Goal: Task Accomplishment & Management: Use online tool/utility

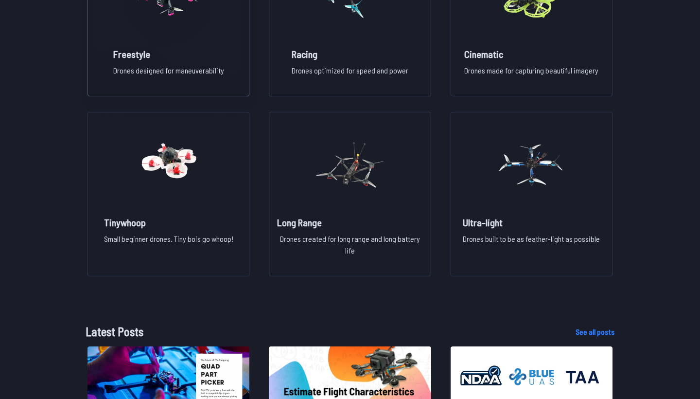
scroll to position [832, 0]
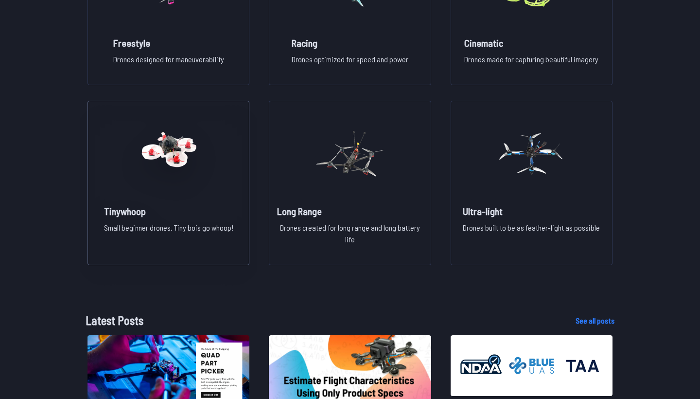
click at [191, 211] on h2 "Tinywhoop" at bounding box center [168, 211] width 129 height 14
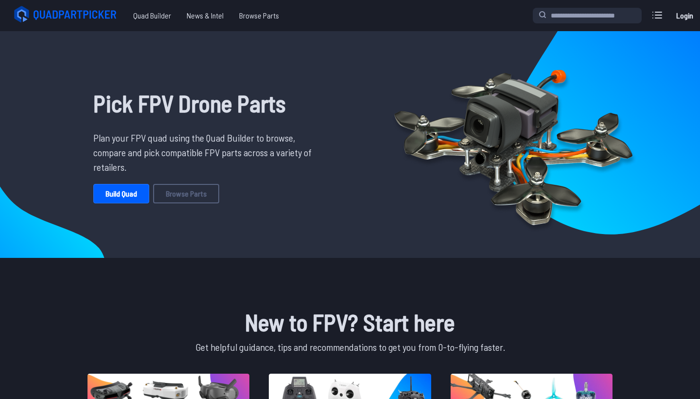
scroll to position [0, 0]
click at [134, 187] on link "Build Quad" at bounding box center [121, 193] width 56 height 19
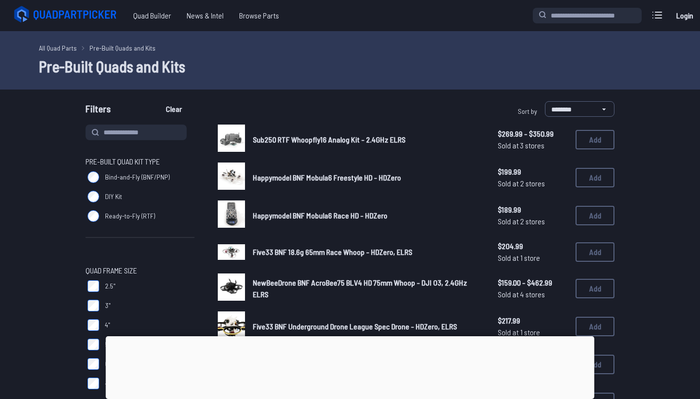
scroll to position [-2, 0]
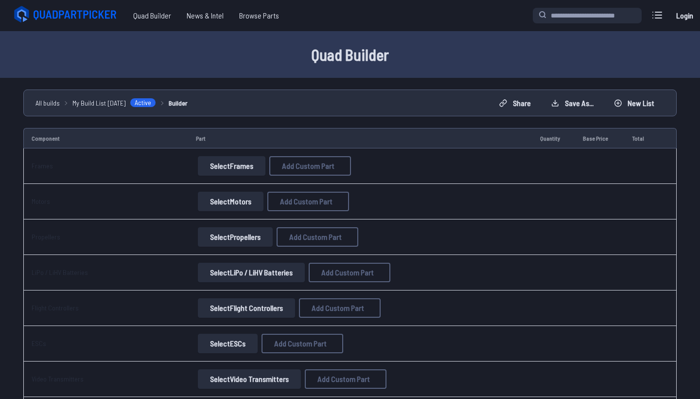
click at [207, 170] on button "Select Frames" at bounding box center [232, 165] width 68 height 19
click at [218, 161] on button "Select Frames" at bounding box center [232, 165] width 68 height 19
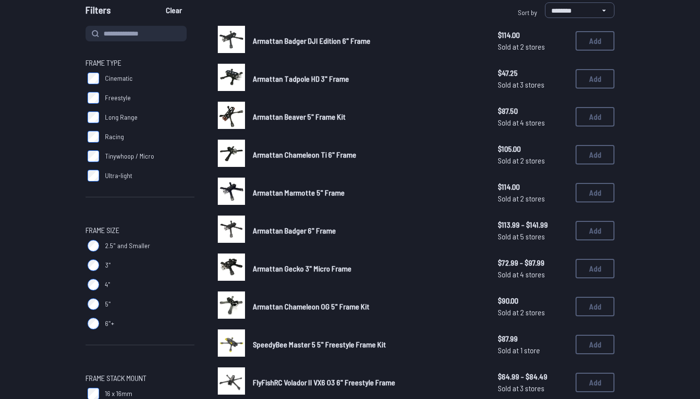
scroll to position [99, 0]
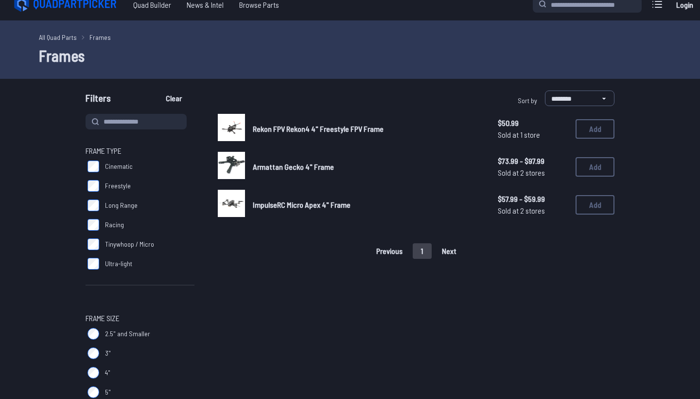
scroll to position [11, 0]
click at [597, 128] on button "Add" at bounding box center [595, 128] width 39 height 19
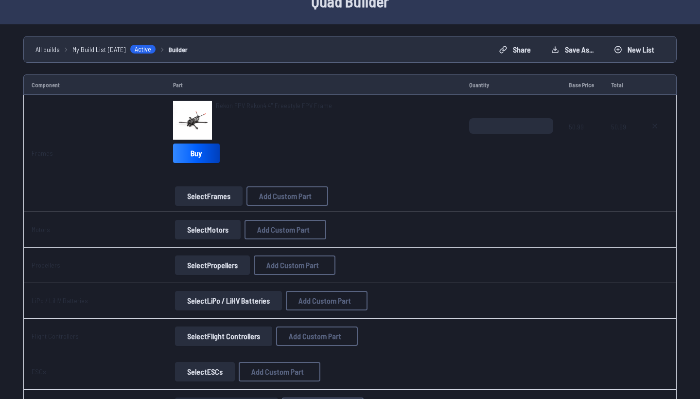
scroll to position [54, 0]
click at [187, 228] on button "Select Motors" at bounding box center [208, 228] width 66 height 19
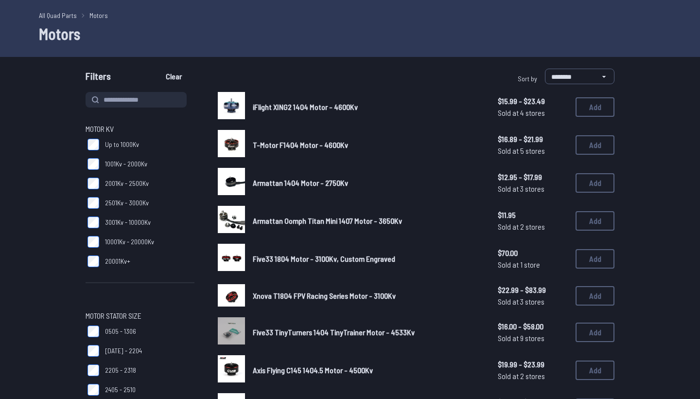
scroll to position [32, 0]
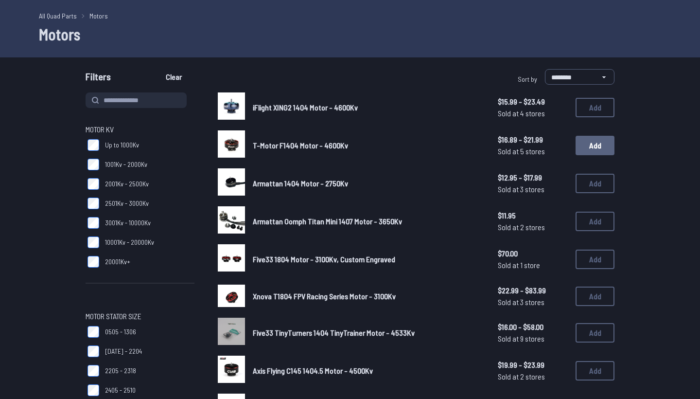
click at [595, 145] on button "Add" at bounding box center [595, 145] width 39 height 19
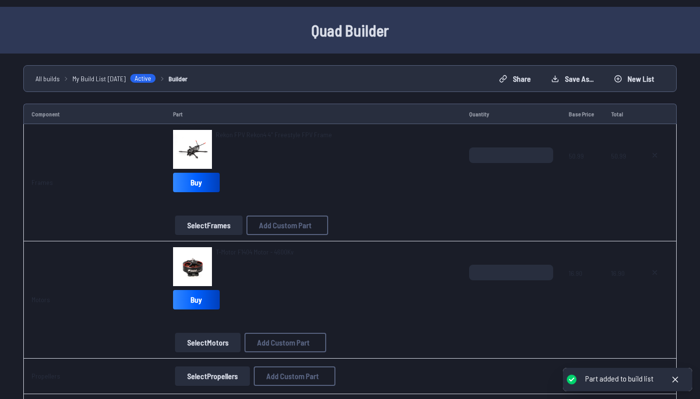
scroll to position [47, 0]
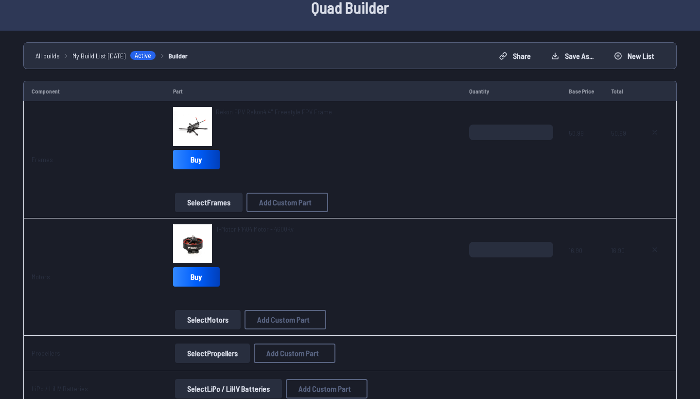
click at [262, 109] on span "Rekon FPV Rekon4 4" Freestyle FPV Frame" at bounding box center [274, 111] width 116 height 8
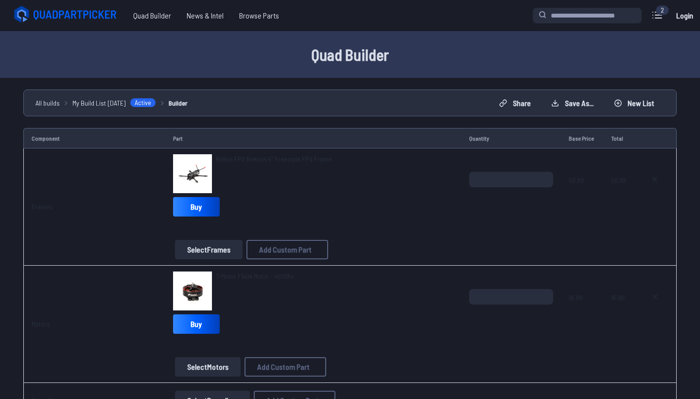
scroll to position [47, 0]
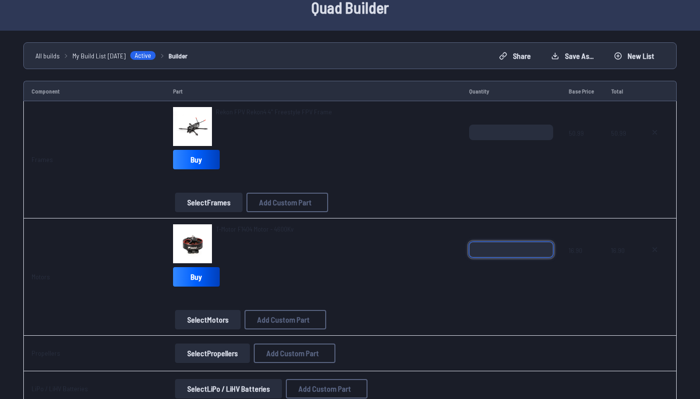
click at [546, 247] on input "*" at bounding box center [511, 250] width 84 height 16
type input "*"
click at [546, 247] on input "*" at bounding box center [511, 250] width 84 height 16
click at [407, 288] on div "T-Motor F1404 Motor - 4600Kv Buy" at bounding box center [313, 257] width 281 height 66
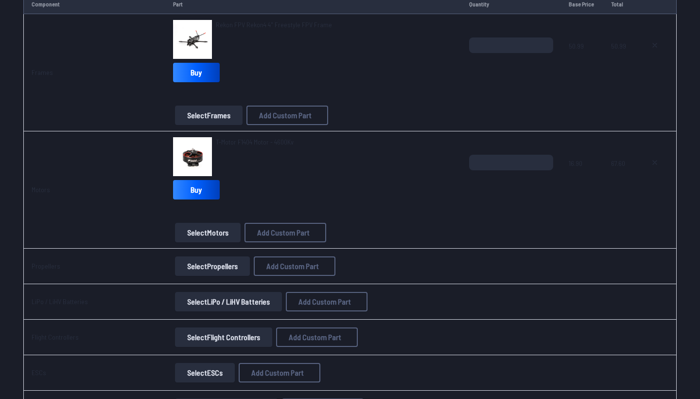
scroll to position [166, 0]
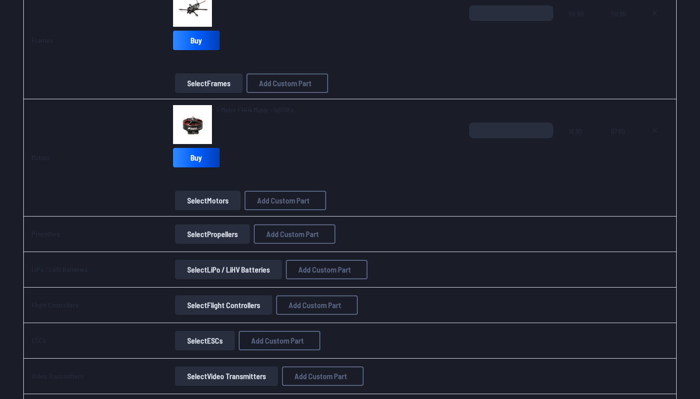
click at [199, 233] on button "Select Propellers" at bounding box center [212, 233] width 75 height 19
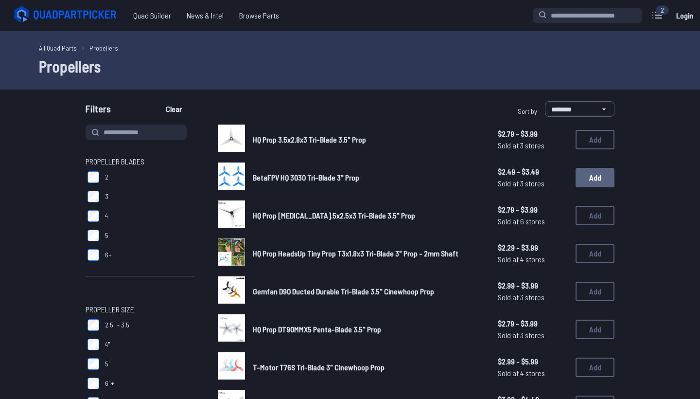
click at [594, 176] on button "Add" at bounding box center [595, 177] width 39 height 19
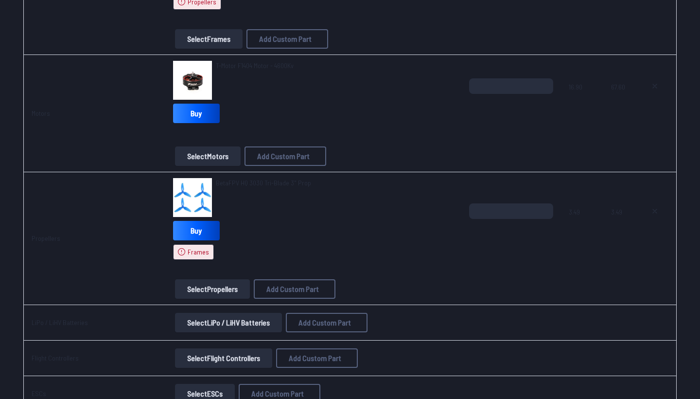
scroll to position [280, 0]
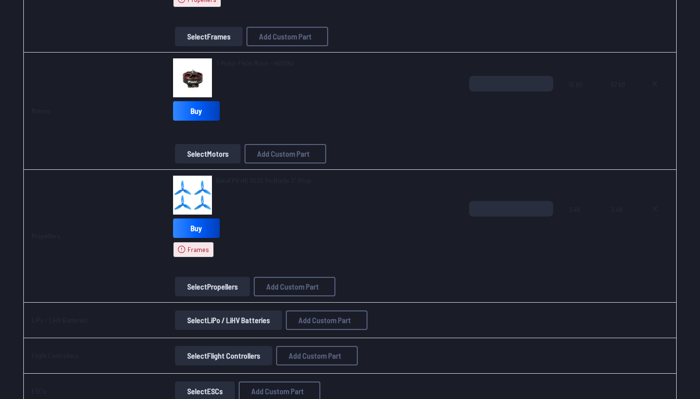
click at [655, 210] on icon at bounding box center [655, 209] width 8 height 8
type textarea "**********"
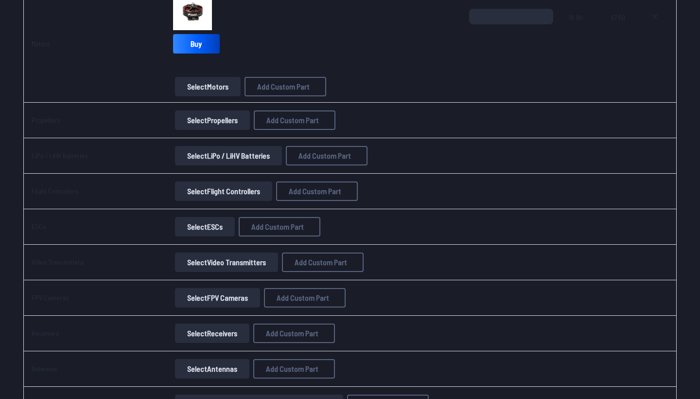
click at [215, 123] on button "Select Propellers" at bounding box center [212, 119] width 75 height 19
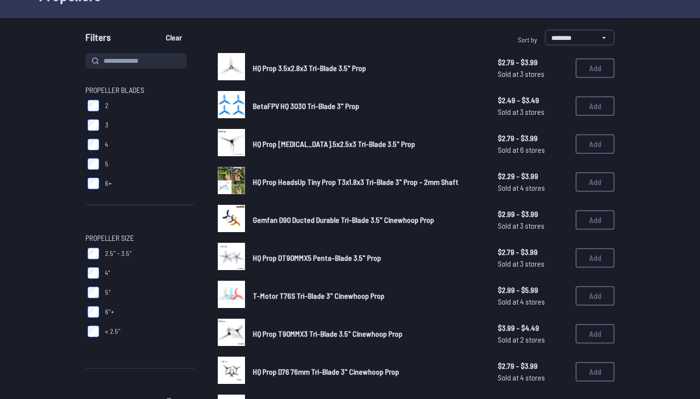
scroll to position [71, 0]
click at [588, 70] on button "Add" at bounding box center [595, 68] width 39 height 19
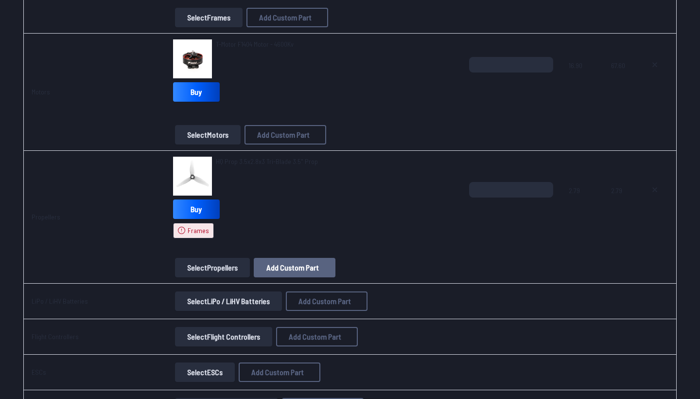
scroll to position [298, 0]
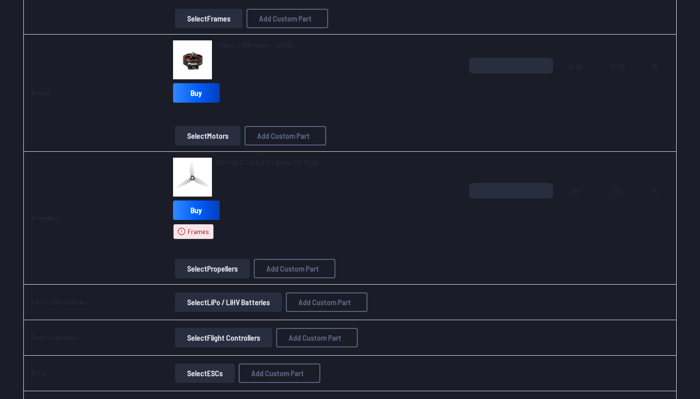
click at [656, 190] on icon at bounding box center [655, 191] width 4 height 4
type textarea "**********"
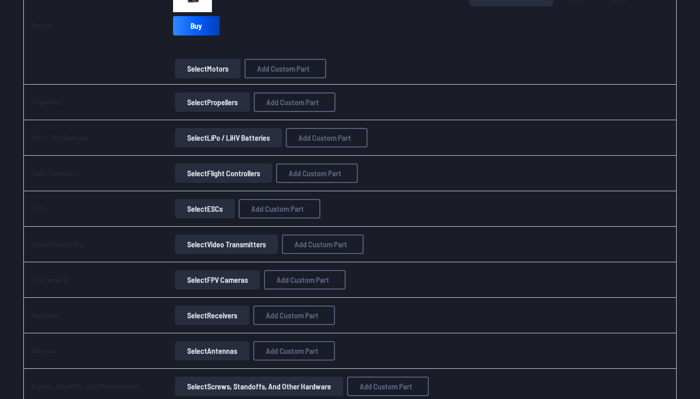
click at [209, 103] on button "Select Propellers" at bounding box center [212, 101] width 75 height 19
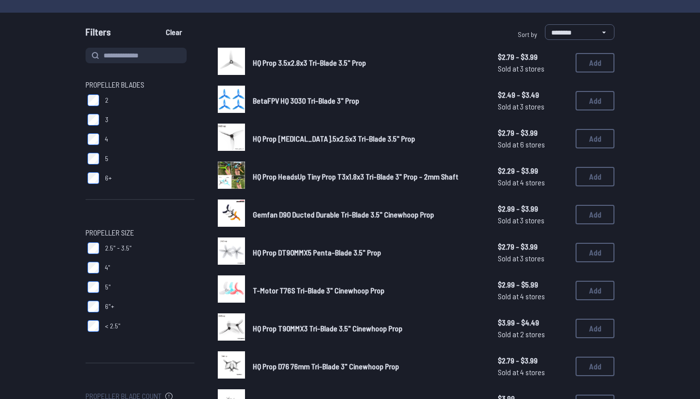
scroll to position [90, 0]
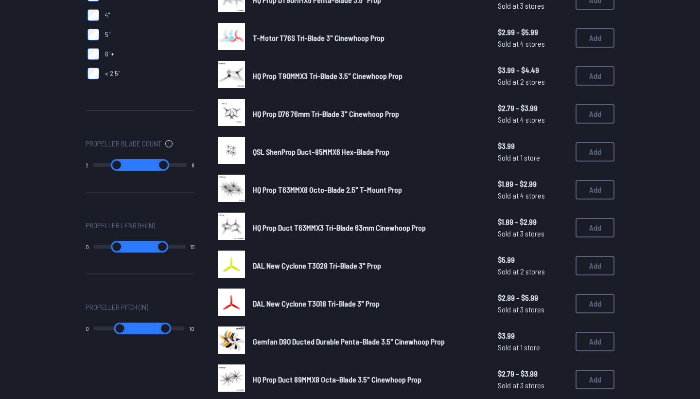
scroll to position [351, 0]
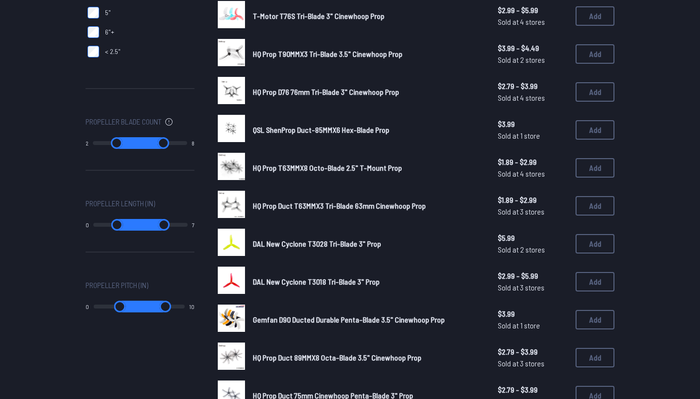
drag, startPoint x: 181, startPoint y: 228, endPoint x: 110, endPoint y: 222, distance: 71.2
type input "*"
click at [110, 222] on div "0 7" at bounding box center [140, 225] width 109 height 12
click at [110, 222] on input "range" at bounding box center [117, 225] width 48 height 12
drag, startPoint x: 115, startPoint y: 224, endPoint x: 79, endPoint y: 223, distance: 36.0
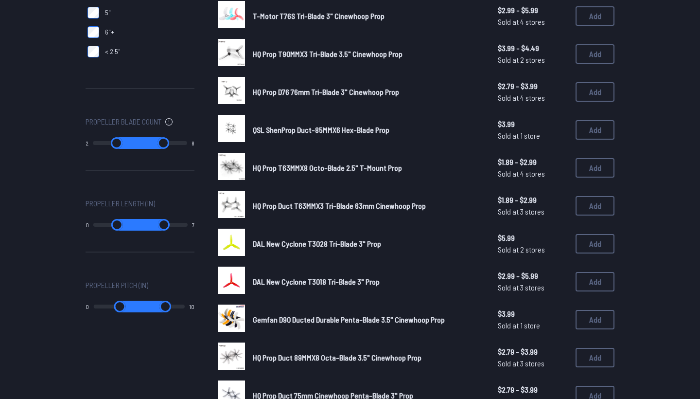
click at [79, 223] on div "Propeller Blades 2 3 4 5 6+ Propeller Size 2.5" - 3.5" 4" 5" 6"+ < 2.5" Propell…" at bounding box center [350, 168] width 623 height 790
click at [140, 224] on input "range" at bounding box center [164, 225] width 48 height 12
click at [123, 223] on input "range" at bounding box center [117, 225] width 48 height 12
drag, startPoint x: 122, startPoint y: 223, endPoint x: 79, endPoint y: 223, distance: 42.8
type input "*"
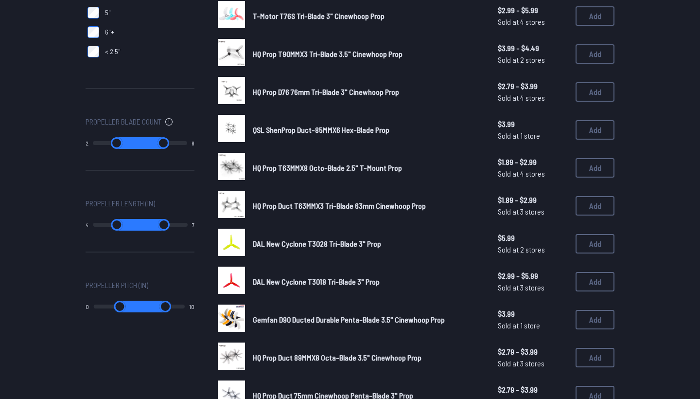
click at [79, 223] on div "Propeller Blades 2 3 4 5 6+ Propeller Size 2.5" - 3.5" 4" 5" 6"+ < 2.5" Propell…" at bounding box center [350, 168] width 623 height 790
drag, startPoint x: 145, startPoint y: 224, endPoint x: 115, endPoint y: 224, distance: 30.2
click at [115, 224] on div "0 7" at bounding box center [140, 225] width 109 height 12
click at [152, 263] on div "Propeller Length (in) 0 7" at bounding box center [140, 230] width 109 height 66
type input "*"
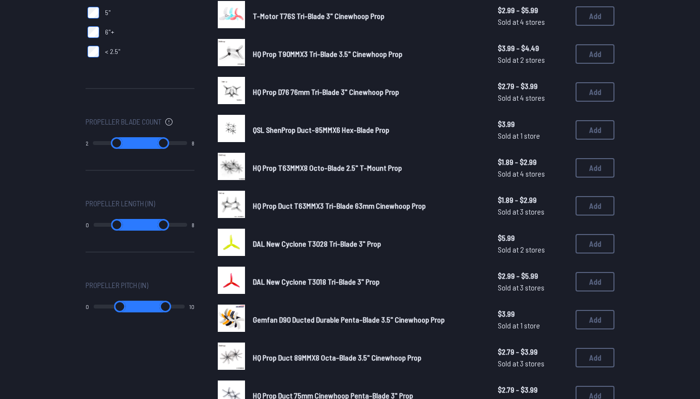
drag, startPoint x: 145, startPoint y: 224, endPoint x: 208, endPoint y: 226, distance: 62.8
click at [208, 226] on div "Propeller Blades 2 3 4 5 6+ Propeller Size 2.5" - 3.5" 4" 5" 6"+ < 2.5" Propell…" at bounding box center [350, 168] width 529 height 790
type input "*"
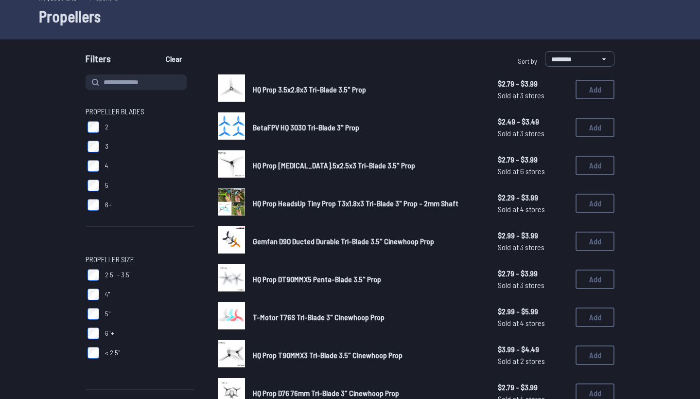
type input "**"
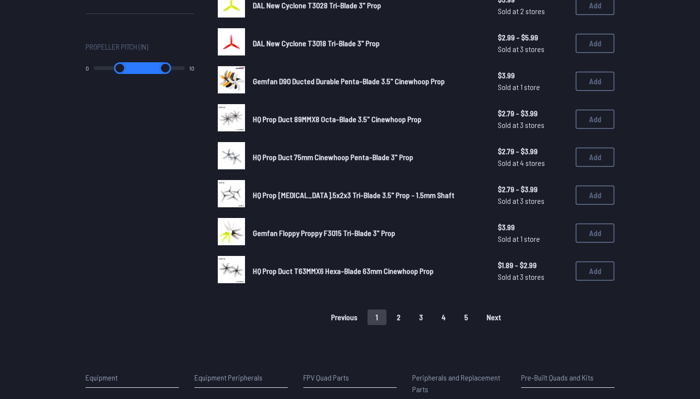
scroll to position [599, 0]
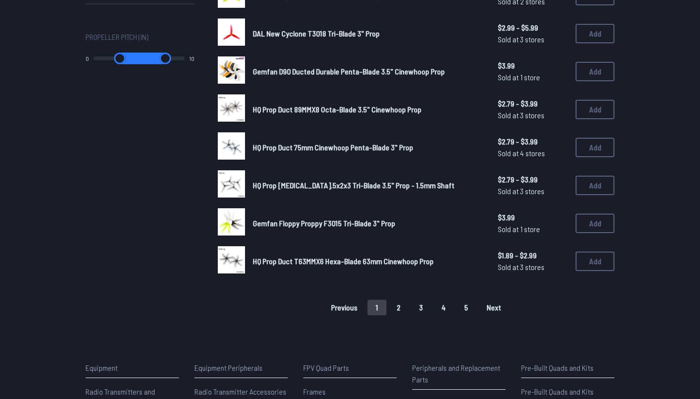
click at [404, 303] on button "2" at bounding box center [399, 308] width 20 height 16
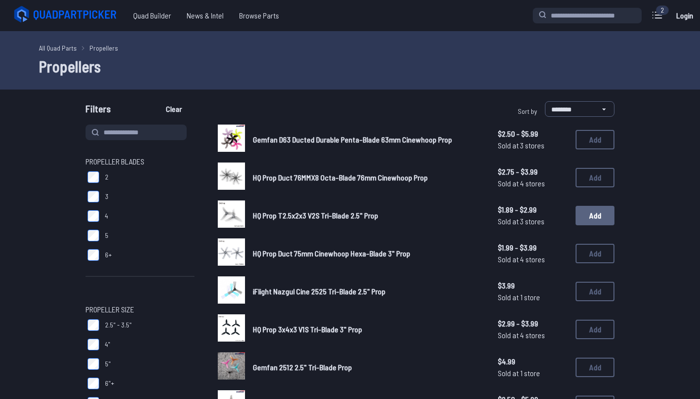
click at [589, 212] on button "Add" at bounding box center [595, 215] width 39 height 19
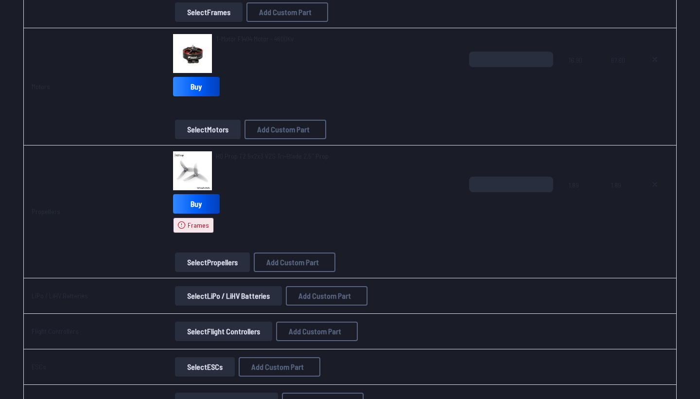
scroll to position [319, 0]
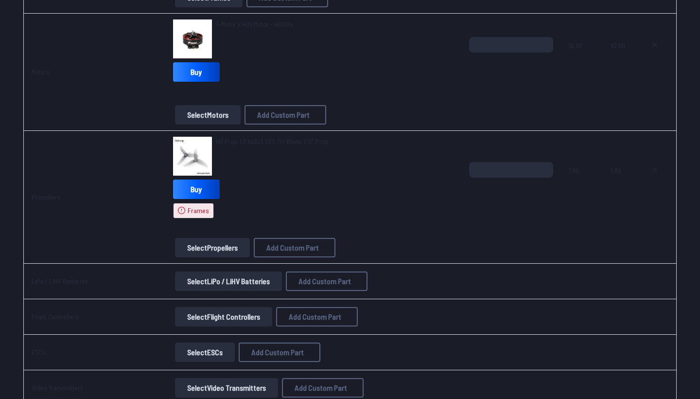
click at [662, 170] on button at bounding box center [655, 170] width 24 height 16
type textarea "**********"
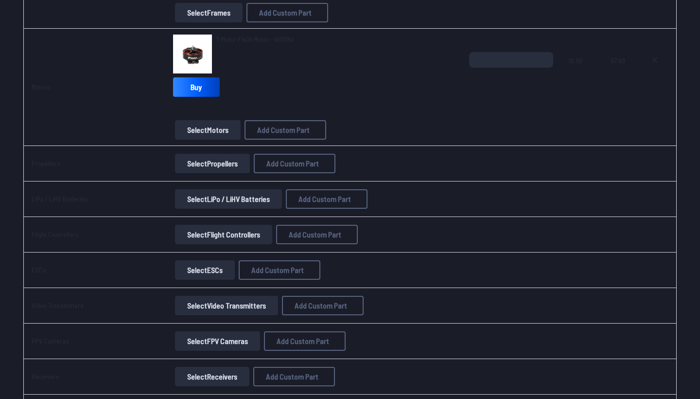
scroll to position [245, 0]
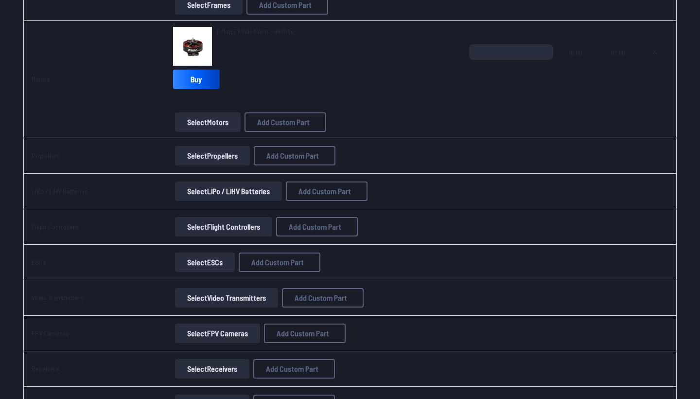
click at [212, 158] on button "Select Propellers" at bounding box center [212, 155] width 75 height 19
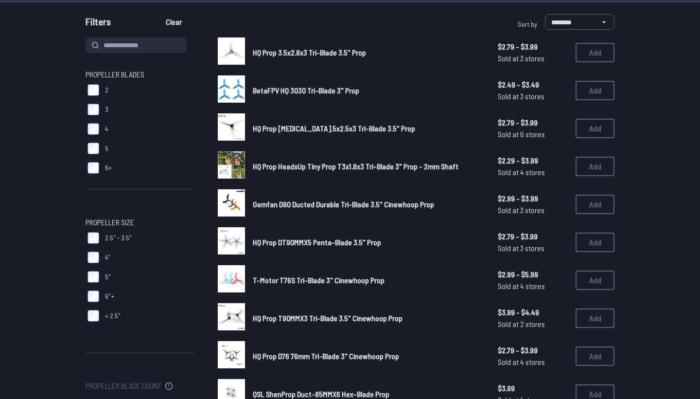
scroll to position [88, 0]
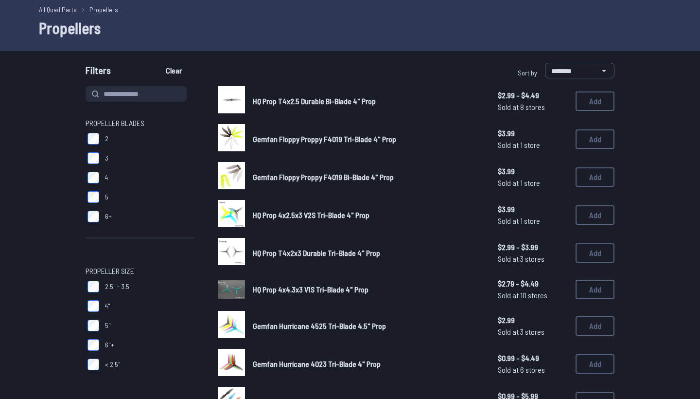
scroll to position [40, 0]
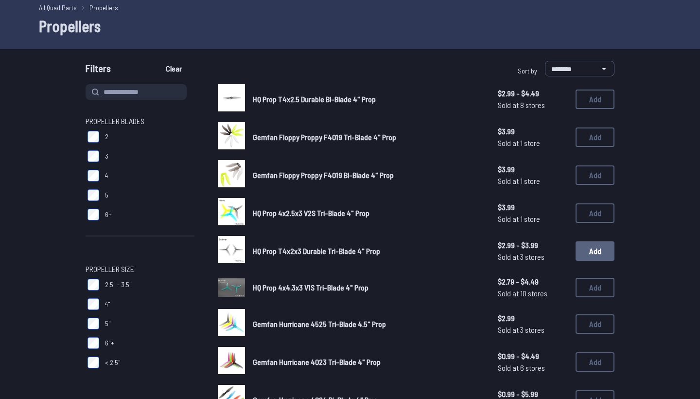
click at [584, 250] on button "Add" at bounding box center [595, 250] width 39 height 19
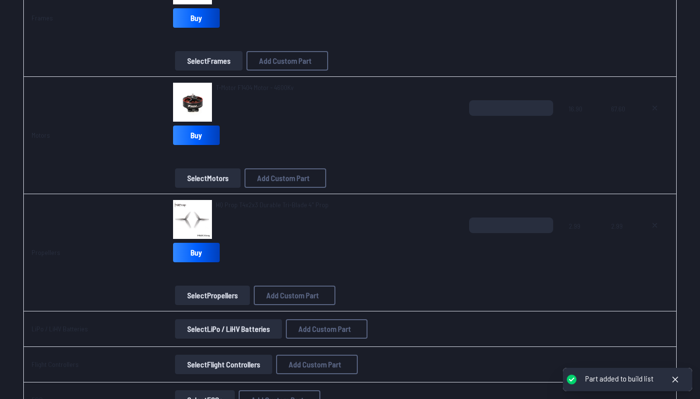
scroll to position [194, 0]
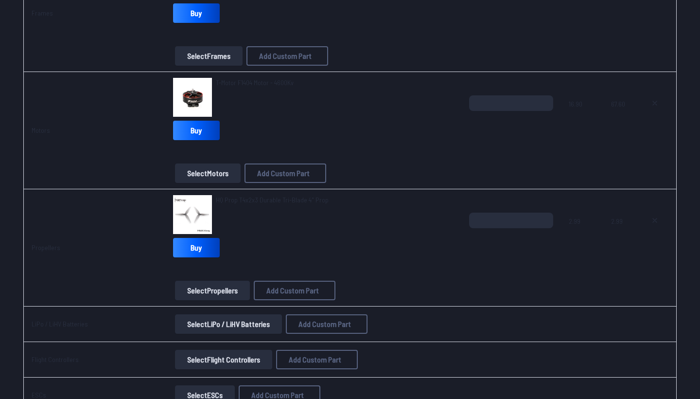
click at [270, 199] on span "HQ Prop T4x2x3 Durable Tri-Blade 4" Prop" at bounding box center [272, 200] width 113 height 8
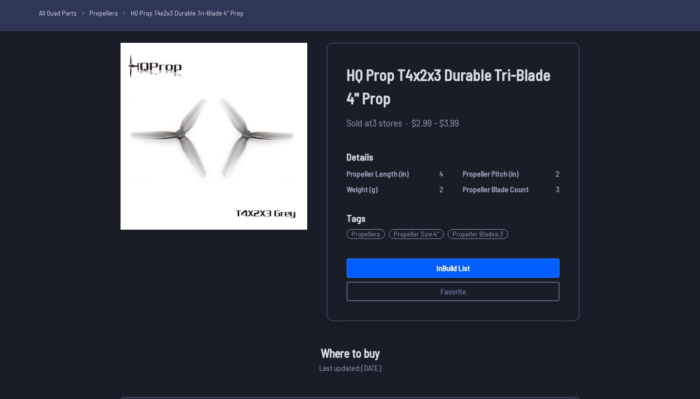
scroll to position [32, 0]
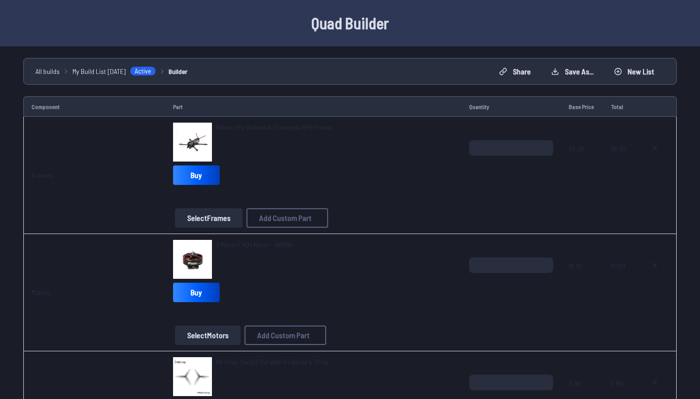
scroll to position [194, 0]
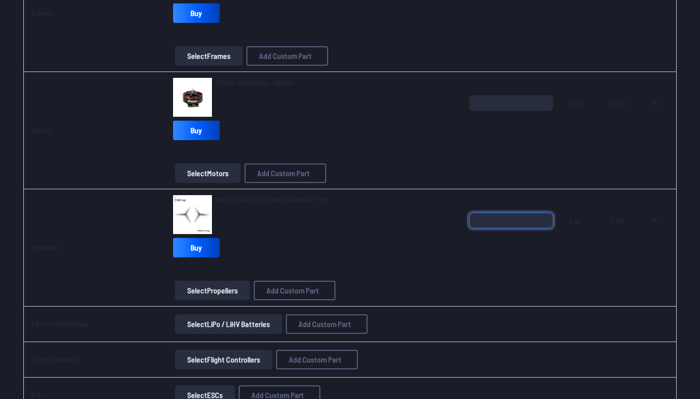
click at [546, 219] on input "*" at bounding box center [511, 221] width 84 height 16
type input "*"
click at [546, 219] on input "*" at bounding box center [511, 221] width 84 height 16
click at [247, 323] on button "Select LiPo / LiHV Batteries" at bounding box center [228, 323] width 107 height 19
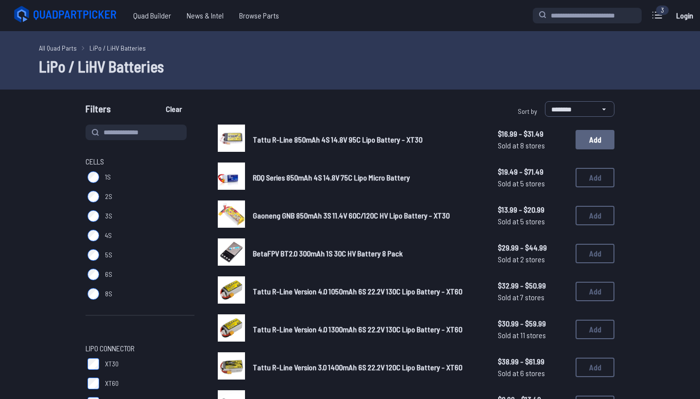
click at [590, 142] on button "Add" at bounding box center [595, 139] width 39 height 19
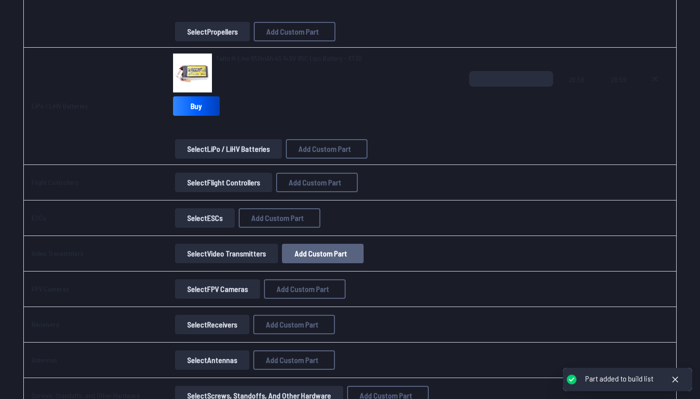
scroll to position [435, 0]
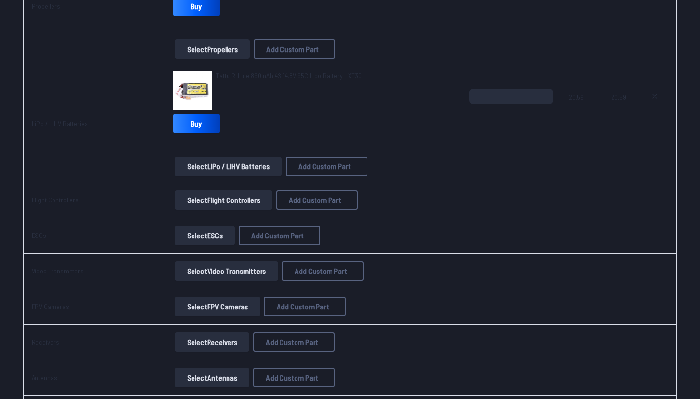
click at [216, 199] on button "Select Flight Controllers" at bounding box center [223, 199] width 97 height 19
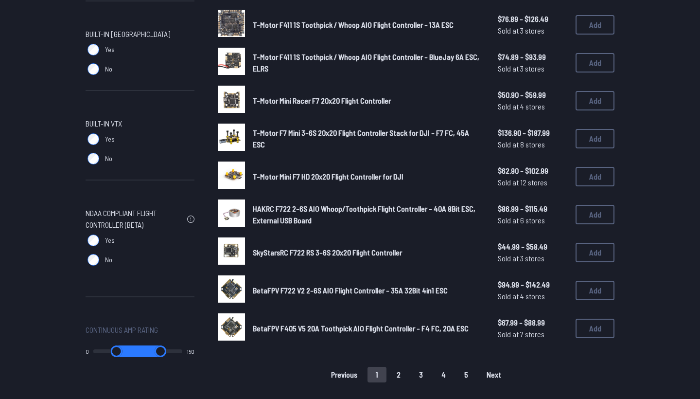
scroll to position [533, 0]
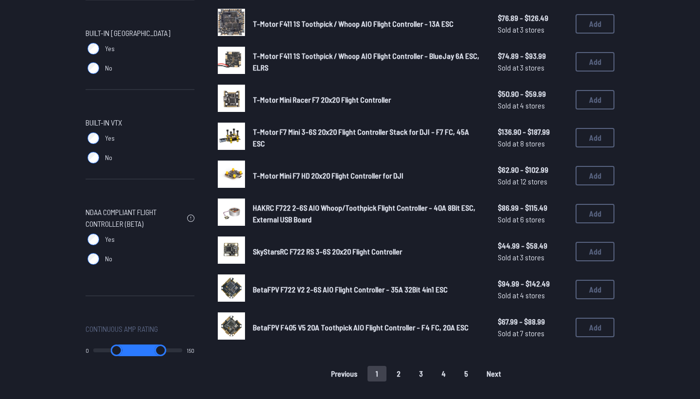
click at [397, 366] on button "2" at bounding box center [399, 374] width 20 height 16
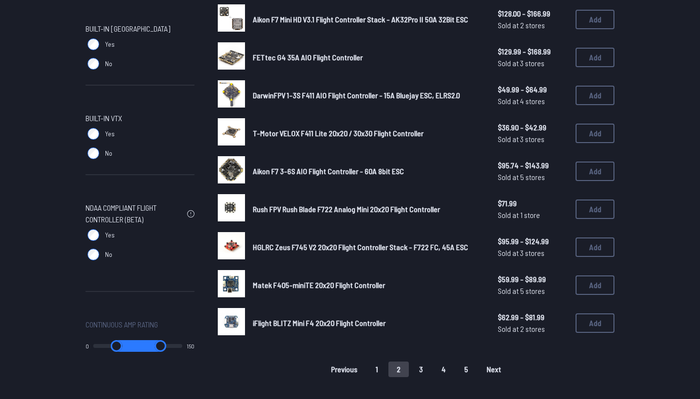
scroll to position [538, 0]
click at [420, 361] on button "3" at bounding box center [421, 369] width 20 height 16
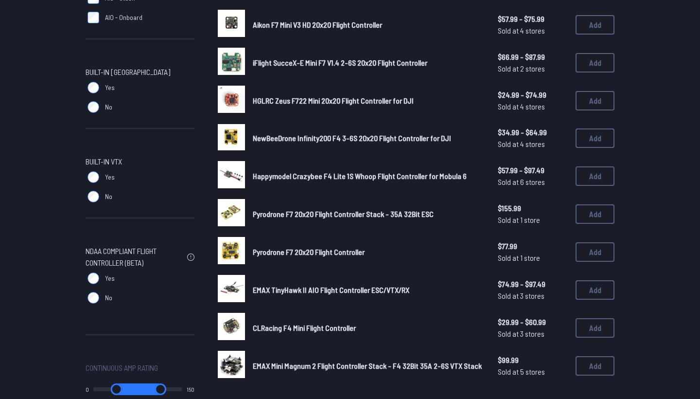
scroll to position [495, 0]
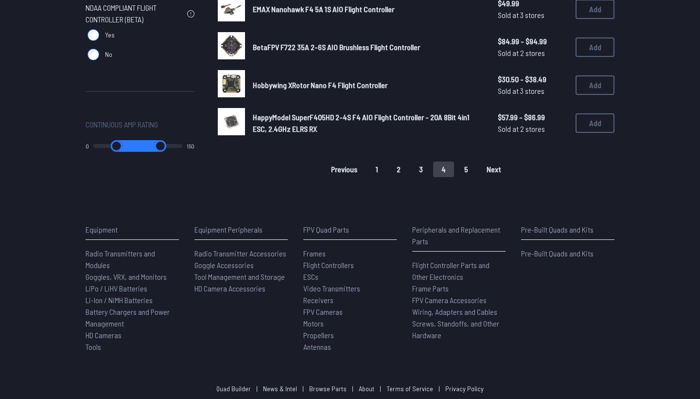
scroll to position [738, 0]
click at [377, 161] on button "1" at bounding box center [377, 169] width 19 height 16
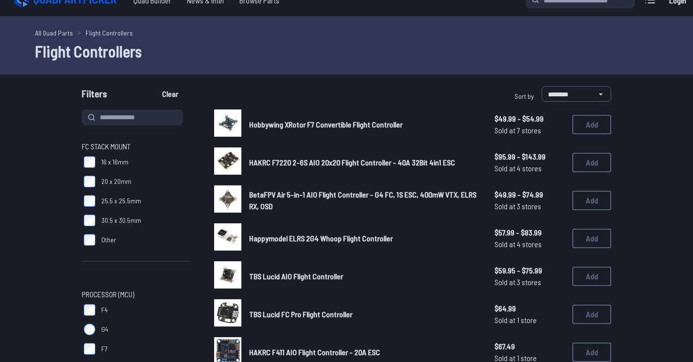
scroll to position [18, 0]
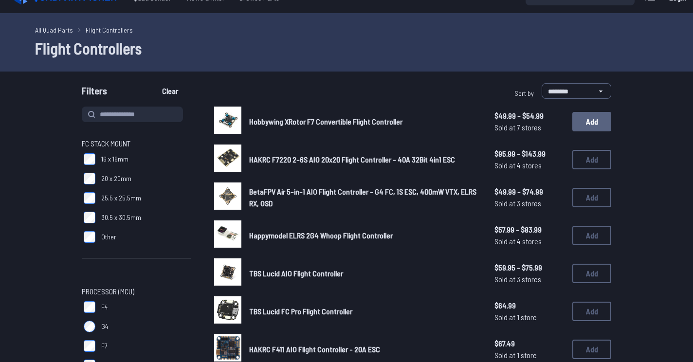
click at [594, 125] on button "Add" at bounding box center [591, 121] width 39 height 19
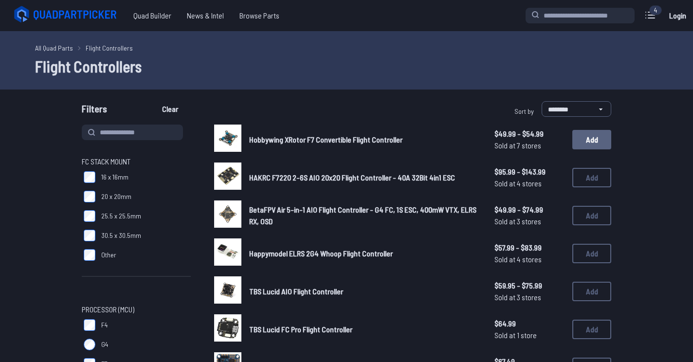
scroll to position [0, 0]
click at [592, 139] on button "Add" at bounding box center [591, 139] width 39 height 19
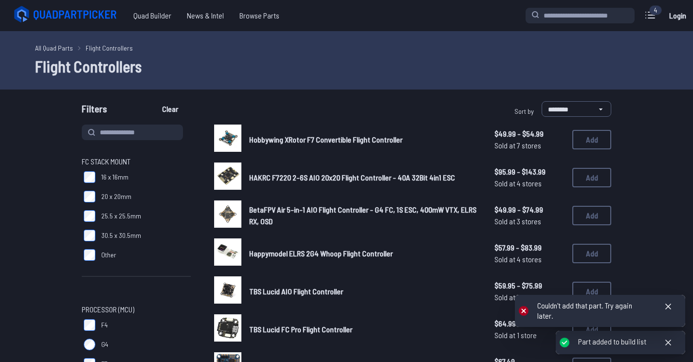
click at [667, 309] on icon at bounding box center [667, 306] width 5 height 5
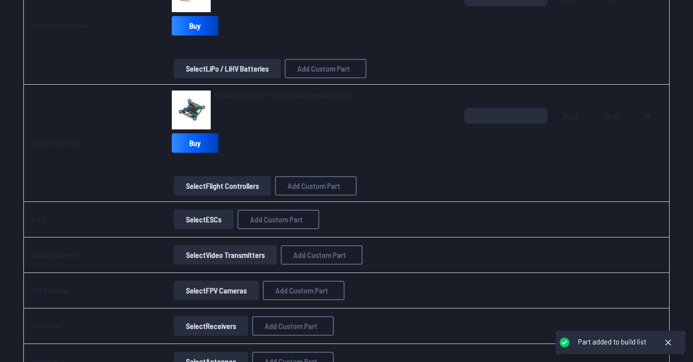
scroll to position [534, 0]
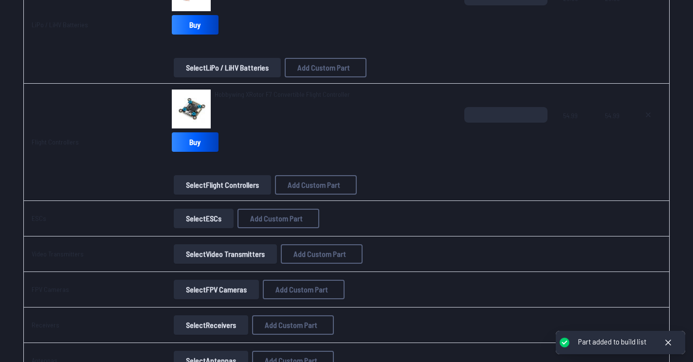
click at [199, 218] on button "Select ESCs" at bounding box center [204, 218] width 60 height 19
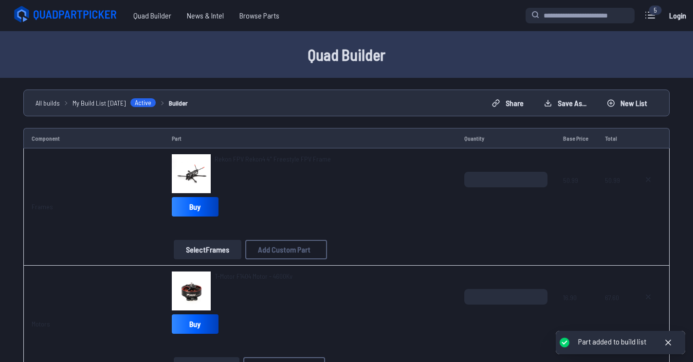
scroll to position [534, 0]
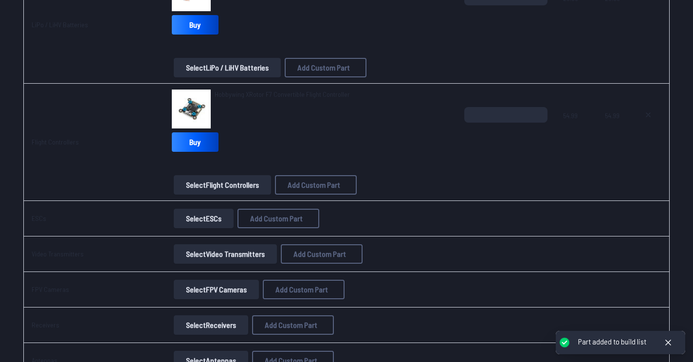
click at [202, 216] on button "Select ESCs" at bounding box center [204, 218] width 60 height 19
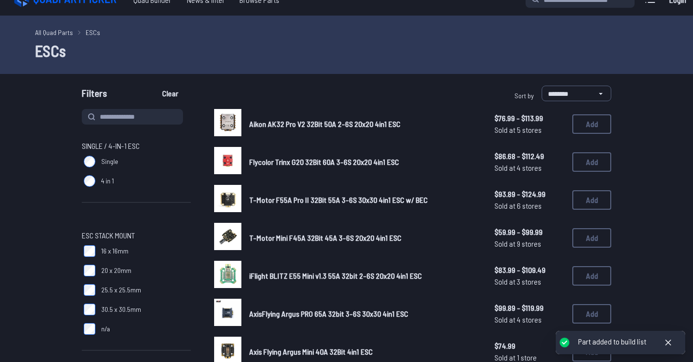
scroll to position [18, 0]
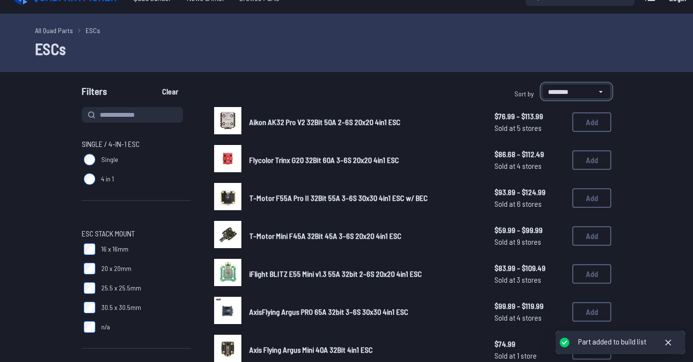
select select "*********"
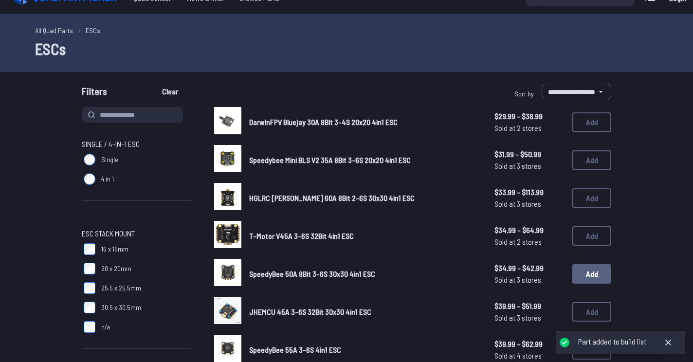
click at [597, 264] on button "Add" at bounding box center [591, 273] width 39 height 19
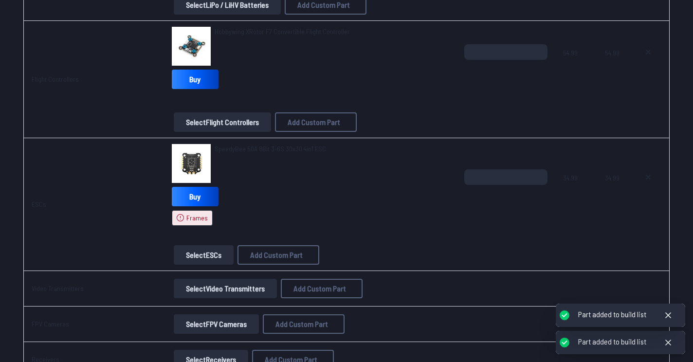
scroll to position [669, 0]
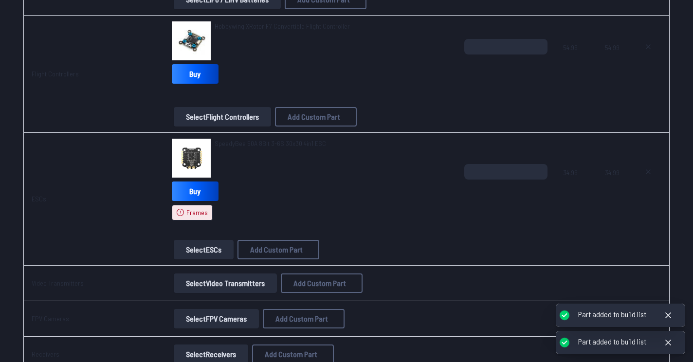
click at [645, 167] on button at bounding box center [648, 172] width 24 height 16
type textarea "**********"
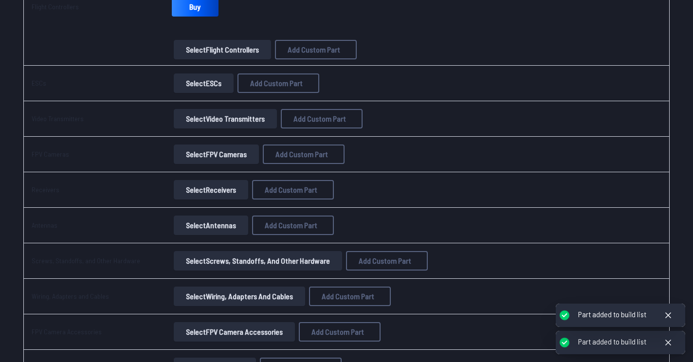
click at [198, 82] on button "Select ESCs" at bounding box center [204, 82] width 60 height 19
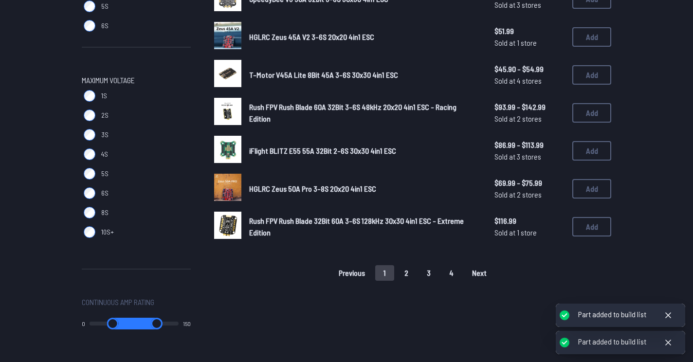
scroll to position [640, 0]
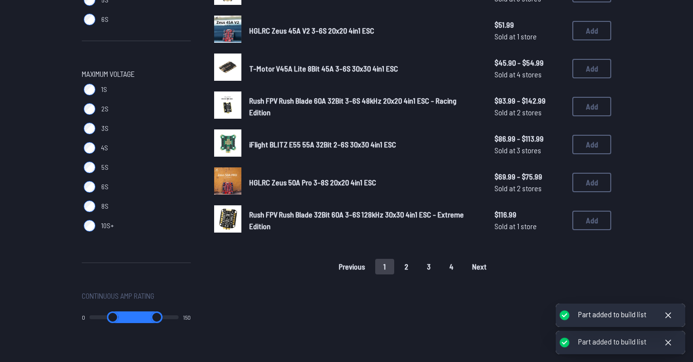
click at [407, 269] on button "2" at bounding box center [406, 267] width 20 height 16
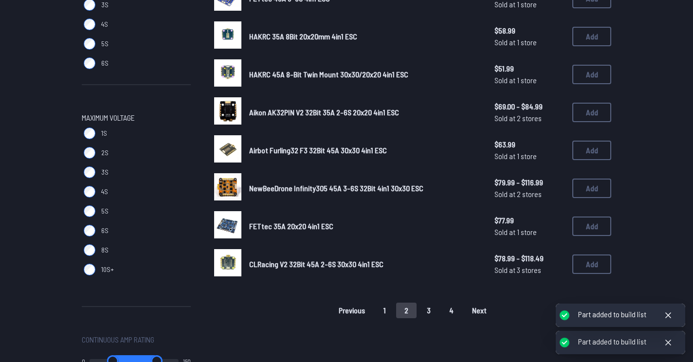
scroll to position [598, 0]
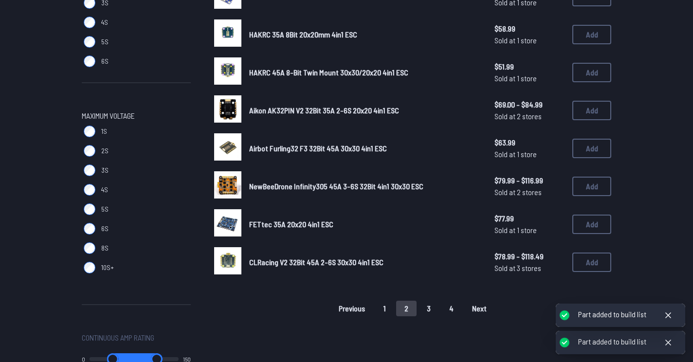
click at [433, 301] on button "3" at bounding box center [428, 309] width 20 height 16
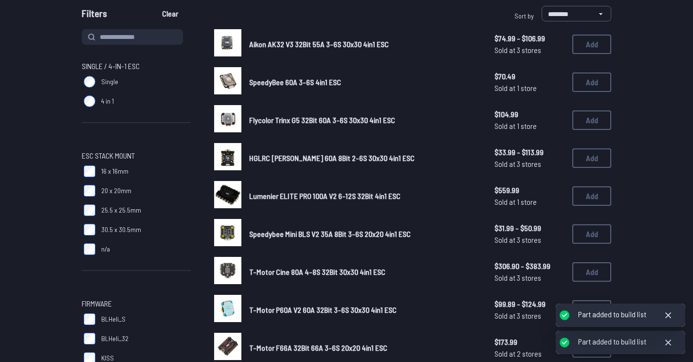
scroll to position [96, 0]
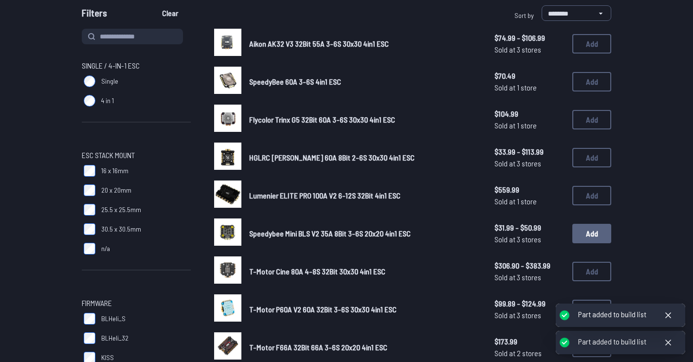
click at [588, 229] on button "Add" at bounding box center [591, 233] width 39 height 19
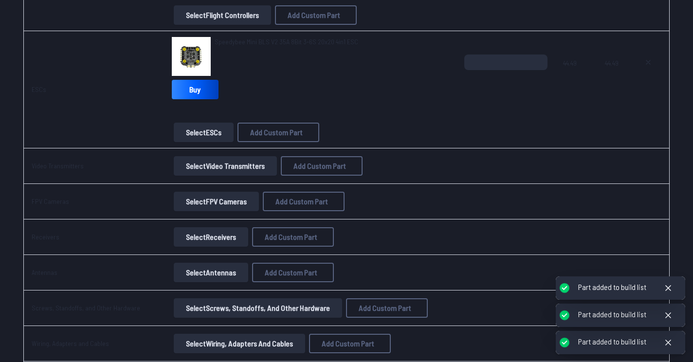
scroll to position [709, 0]
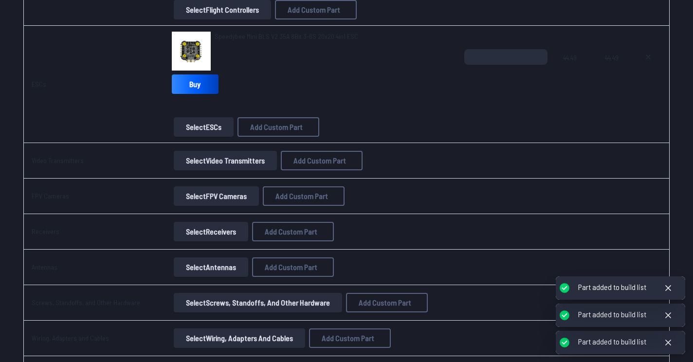
click at [215, 164] on button "Select Video Transmitters" at bounding box center [225, 160] width 103 height 19
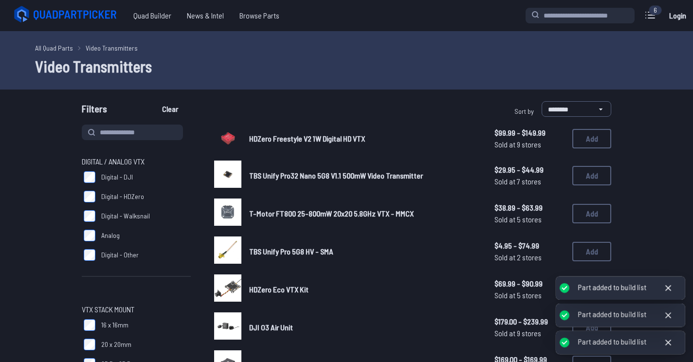
click at [664, 288] on icon at bounding box center [668, 288] width 10 height 10
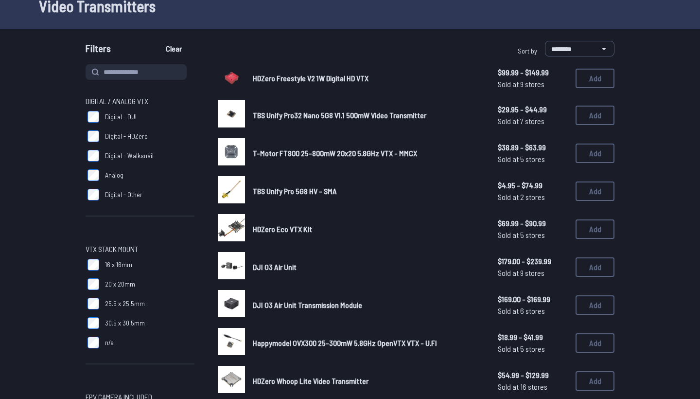
scroll to position [59, 0]
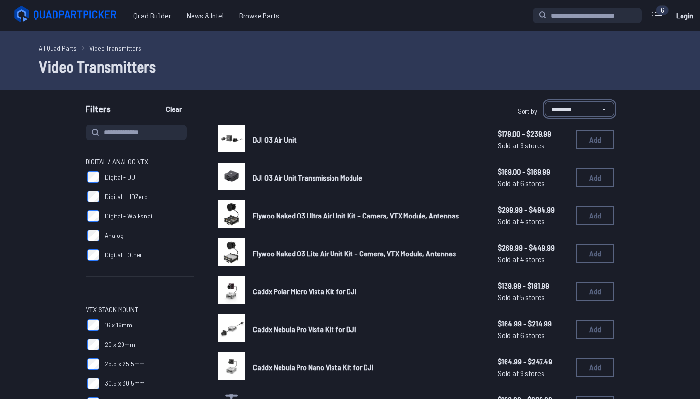
select select "*********"
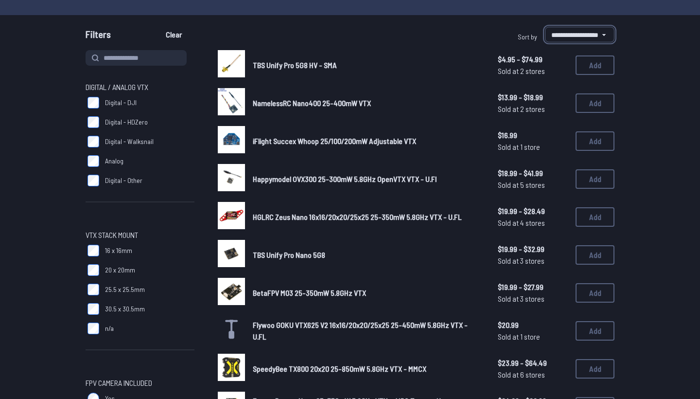
scroll to position [76, 0]
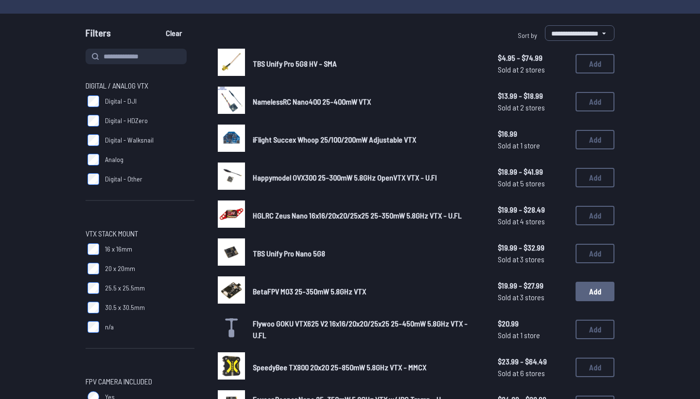
click at [590, 285] on button "Add" at bounding box center [595, 291] width 39 height 19
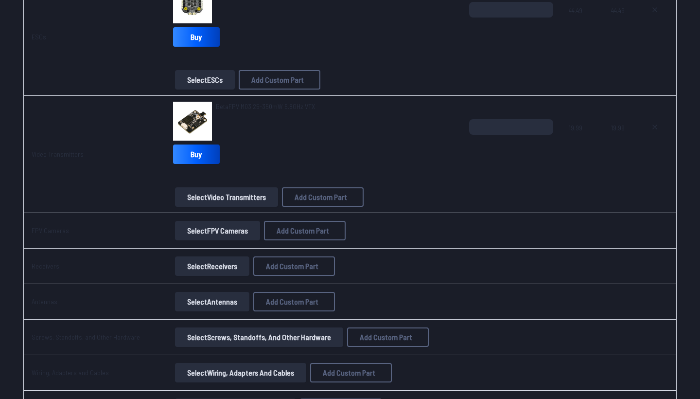
scroll to position [757, 0]
click at [225, 234] on button "Select FPV Cameras" at bounding box center [217, 229] width 85 height 19
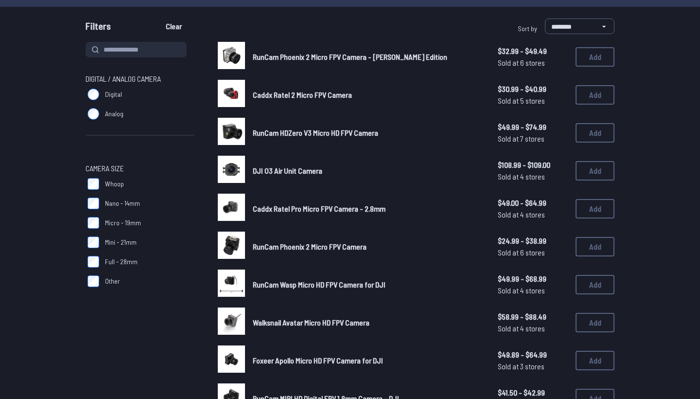
scroll to position [83, 0]
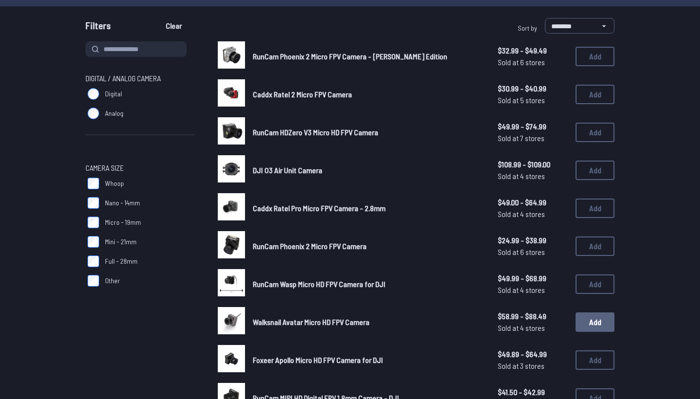
click at [601, 315] on button "Add" at bounding box center [595, 321] width 39 height 19
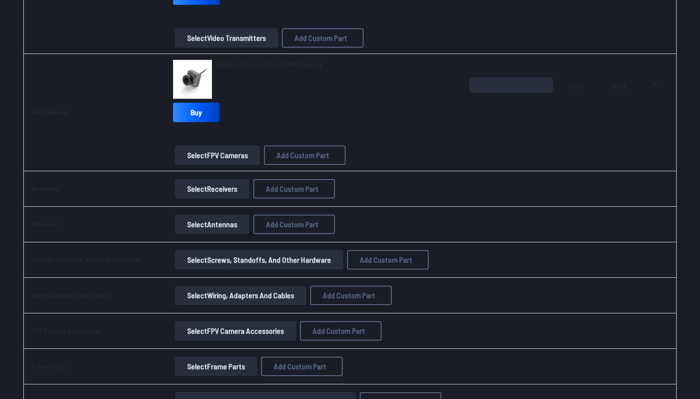
scroll to position [918, 0]
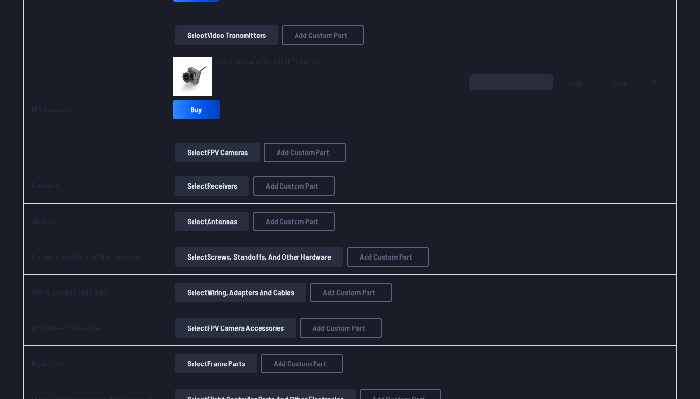
click at [195, 187] on button "Select Receivers" at bounding box center [212, 185] width 74 height 19
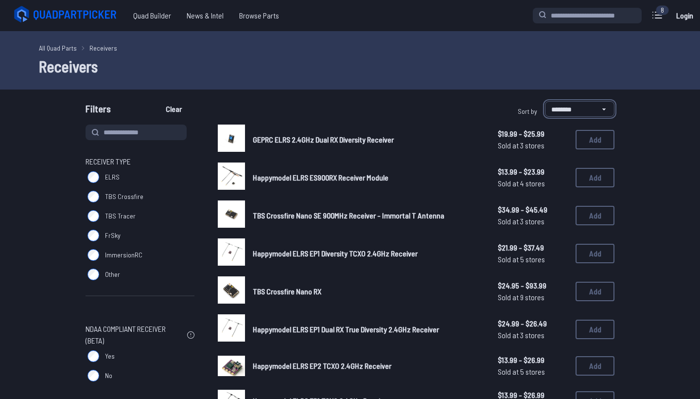
select select "*********"
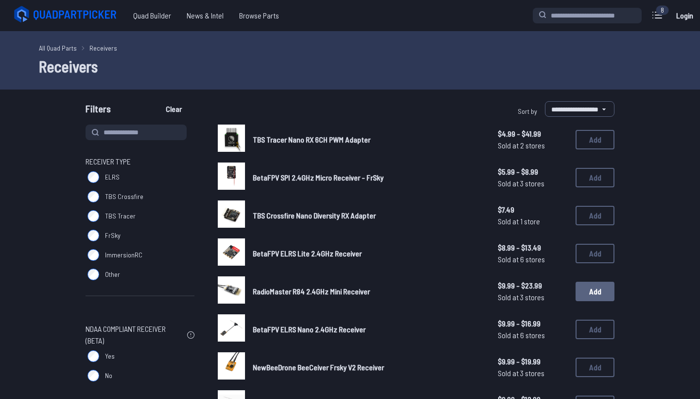
click at [586, 283] on button "Add" at bounding box center [595, 291] width 39 height 19
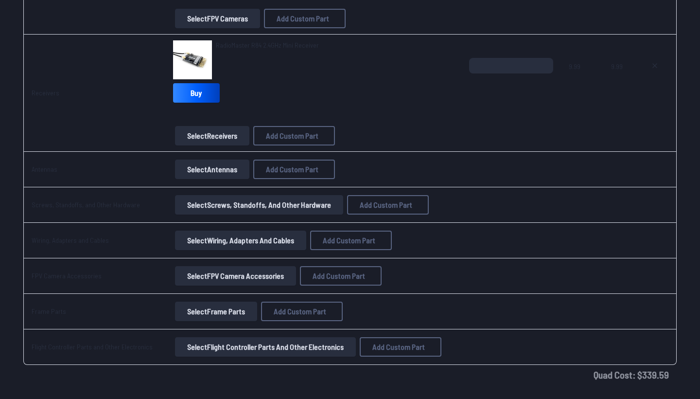
scroll to position [1053, 0]
click at [217, 169] on button "Select Antennas" at bounding box center [212, 168] width 74 height 19
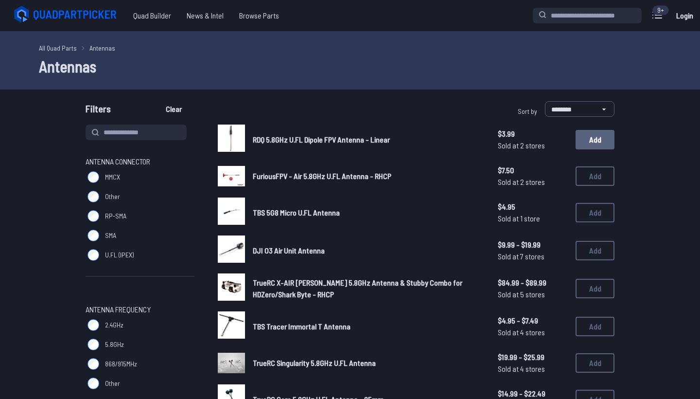
click at [591, 140] on button "Add" at bounding box center [595, 139] width 39 height 19
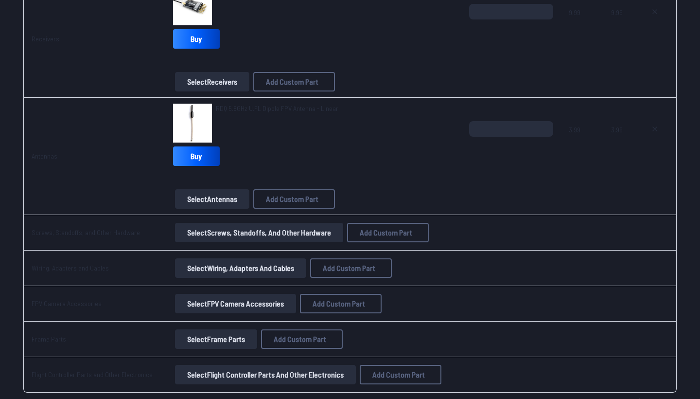
scroll to position [1106, 0]
click at [257, 233] on button "Select Screws, Standoffs, and Other Hardware" at bounding box center [259, 231] width 168 height 19
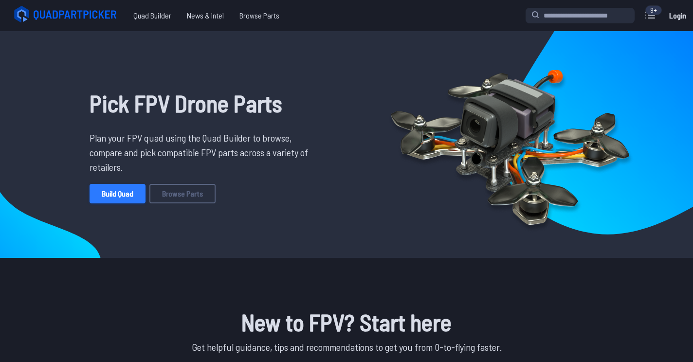
click at [130, 194] on link "Build Quad" at bounding box center [118, 193] width 56 height 19
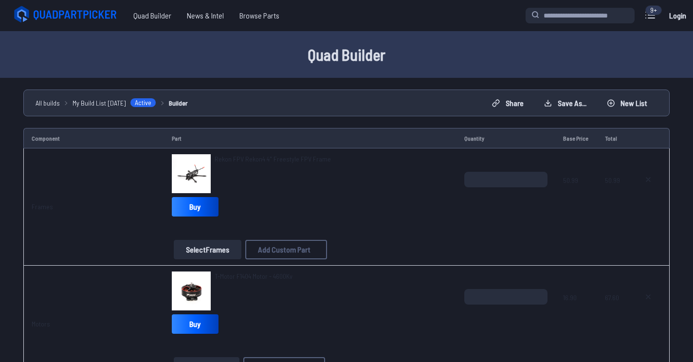
click at [621, 100] on button "New List" at bounding box center [626, 103] width 57 height 16
click at [410, 226] on button "Start new build" at bounding box center [421, 222] width 57 height 14
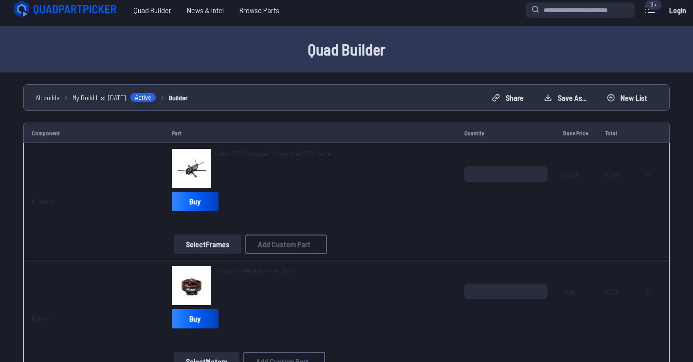
scroll to position [6, 0]
click at [564, 98] on button "Save as..." at bounding box center [565, 98] width 59 height 16
click at [442, 146] on icon at bounding box center [437, 147] width 9 height 9
click at [626, 103] on button "New List" at bounding box center [626, 98] width 57 height 16
click at [432, 229] on button "Start new build" at bounding box center [421, 222] width 57 height 14
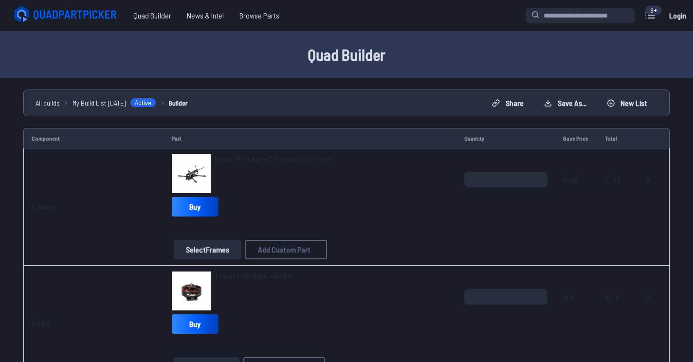
scroll to position [0, 0]
click at [677, 18] on link "Login" at bounding box center [676, 15] width 23 height 19
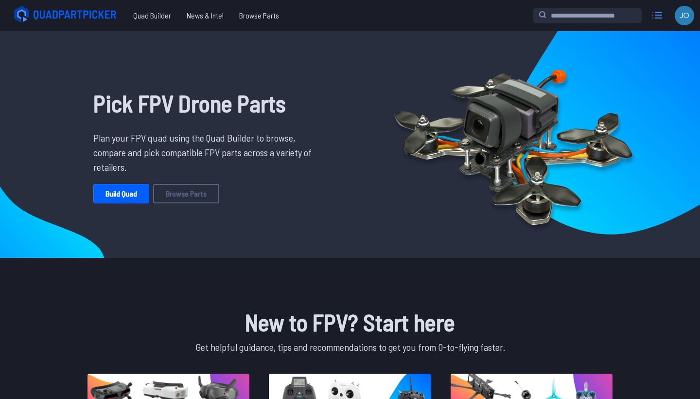
click at [659, 13] on icon at bounding box center [658, 15] width 16 height 16
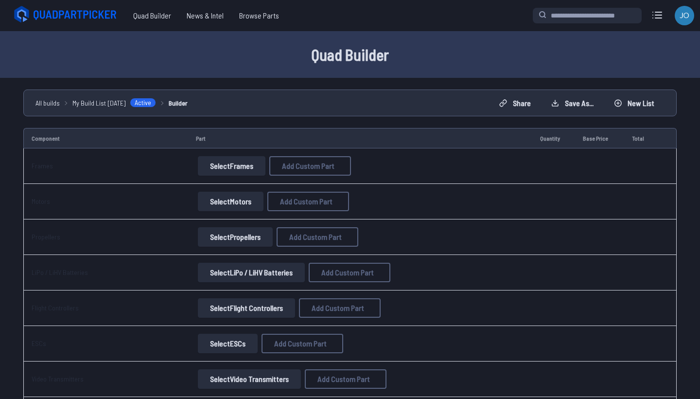
click at [228, 163] on button "Select Frames" at bounding box center [232, 165] width 68 height 19
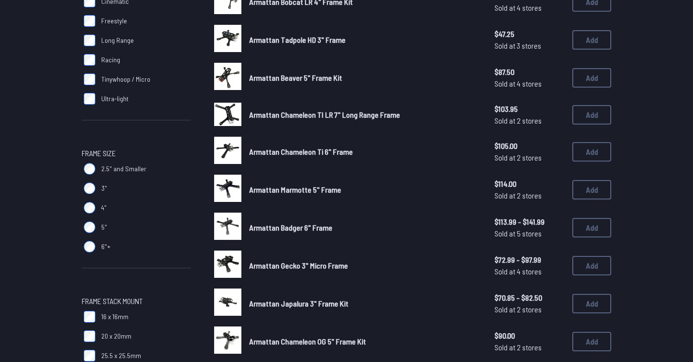
scroll to position [178, 0]
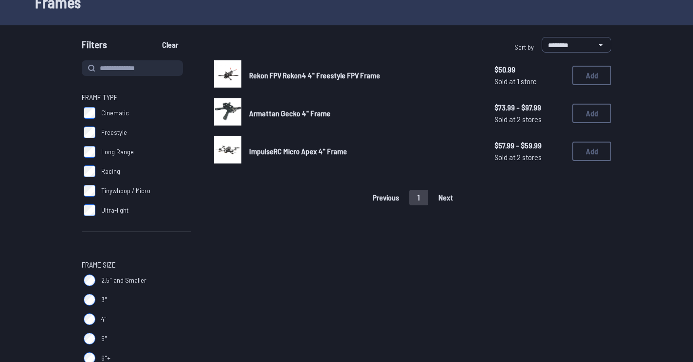
scroll to position [61, 0]
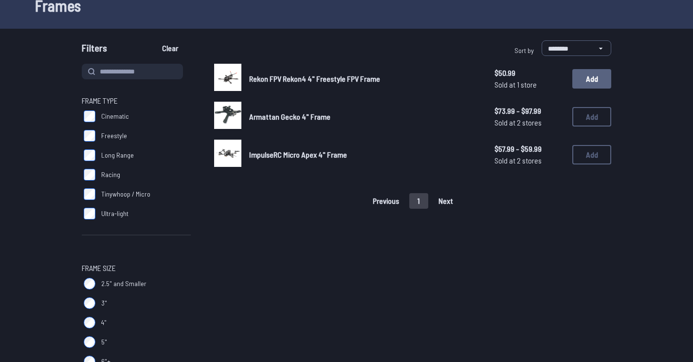
click at [593, 80] on button "Add" at bounding box center [591, 78] width 39 height 19
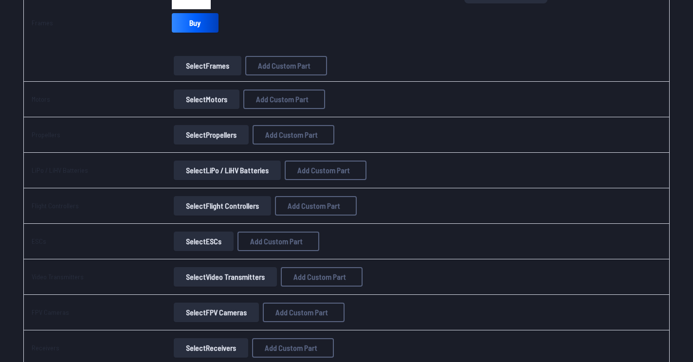
scroll to position [185, 0]
click at [209, 95] on button "Select Motors" at bounding box center [207, 98] width 66 height 19
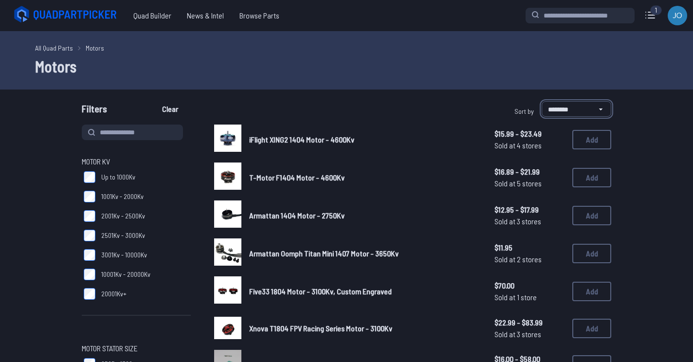
select select "*********"
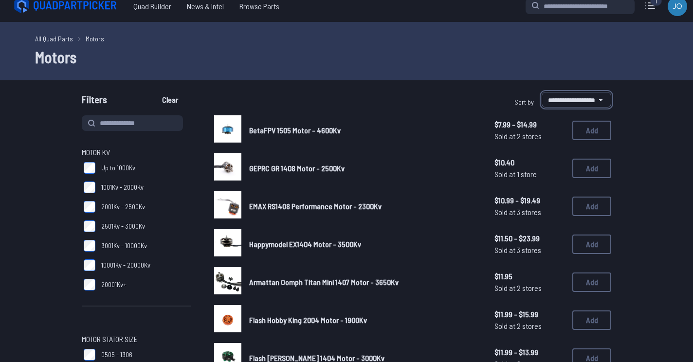
scroll to position [7, 0]
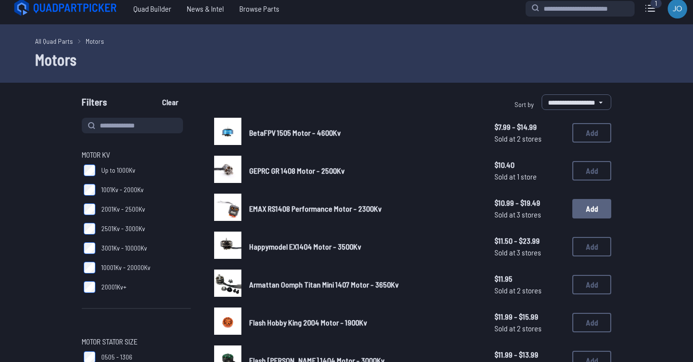
click at [586, 206] on button "Add" at bounding box center [591, 208] width 39 height 19
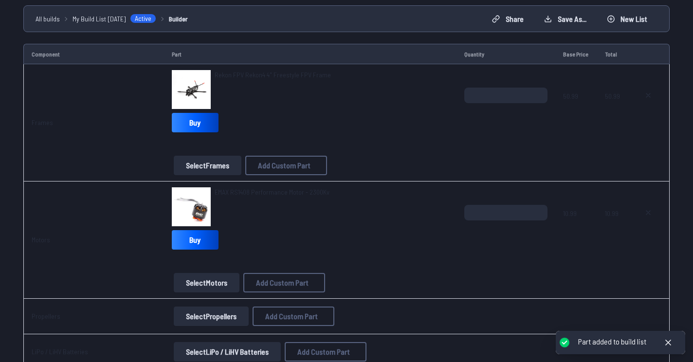
scroll to position [99, 0]
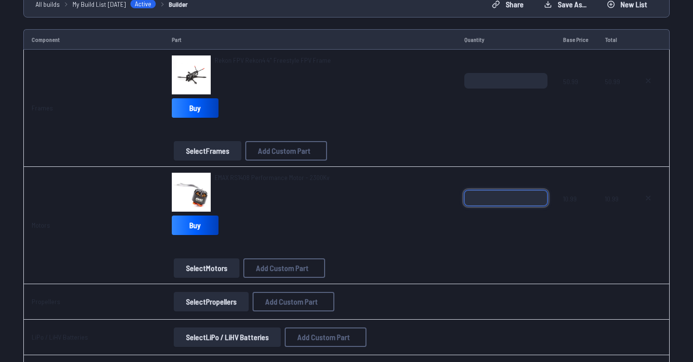
click at [510, 198] on input "*" at bounding box center [505, 198] width 83 height 16
type input "*"
click at [401, 206] on div "EMAX RS1408 Performance Motor - 2300Kv" at bounding box center [310, 192] width 277 height 39
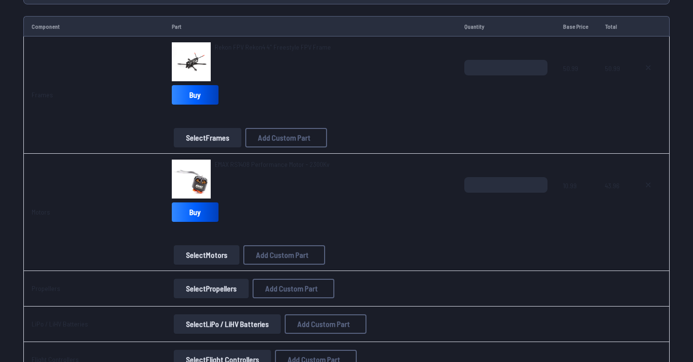
scroll to position [124, 0]
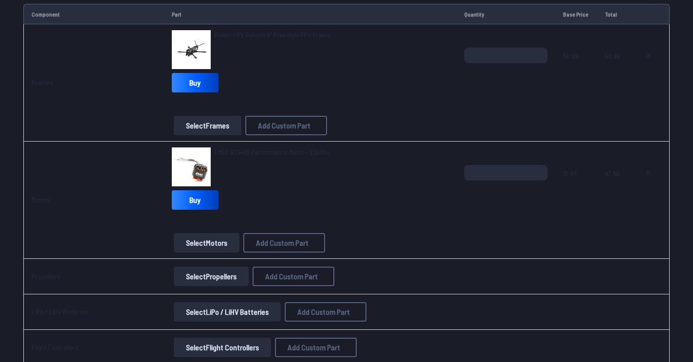
click at [199, 275] on button "Select Propellers" at bounding box center [211, 276] width 75 height 19
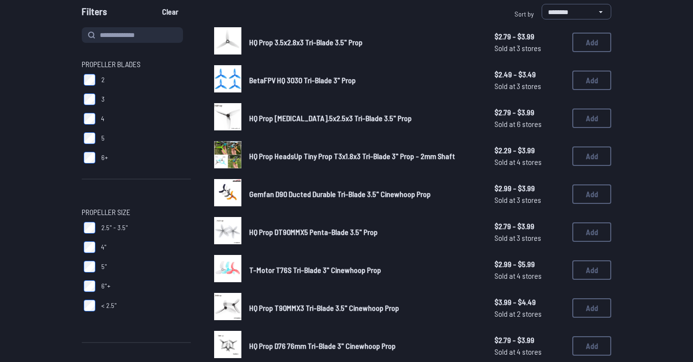
scroll to position [101, 0]
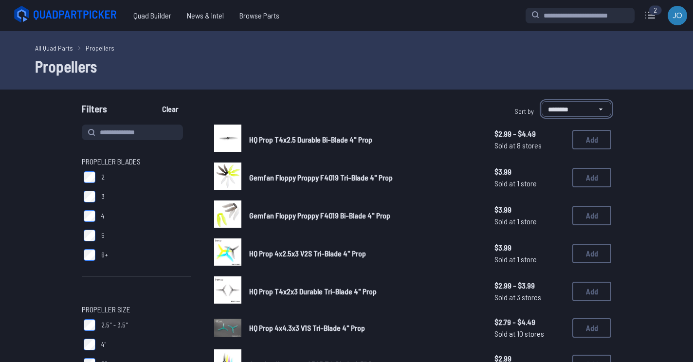
select select "*********"
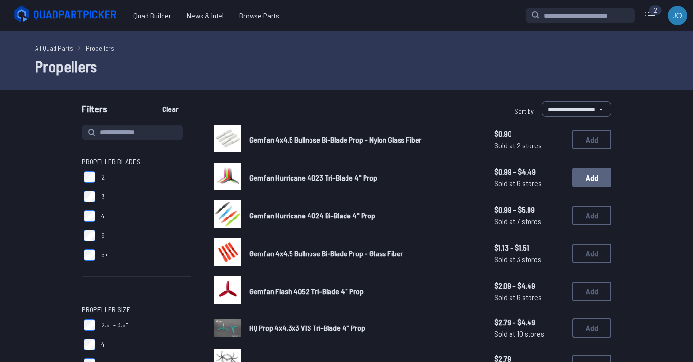
click at [582, 179] on button "Add" at bounding box center [591, 177] width 39 height 19
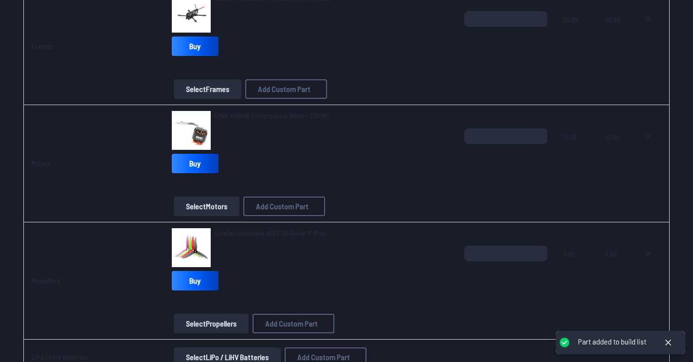
scroll to position [163, 0]
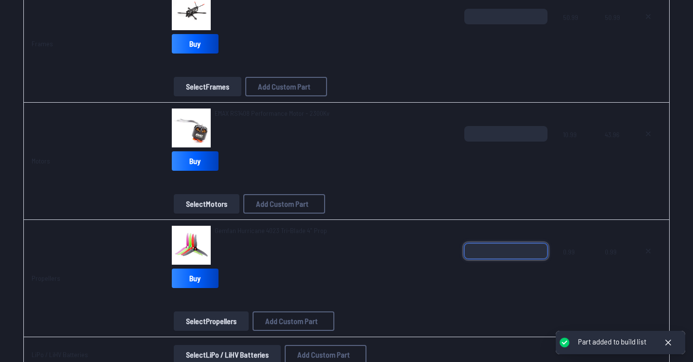
click at [494, 255] on input "*" at bounding box center [505, 251] width 83 height 16
type input "*"
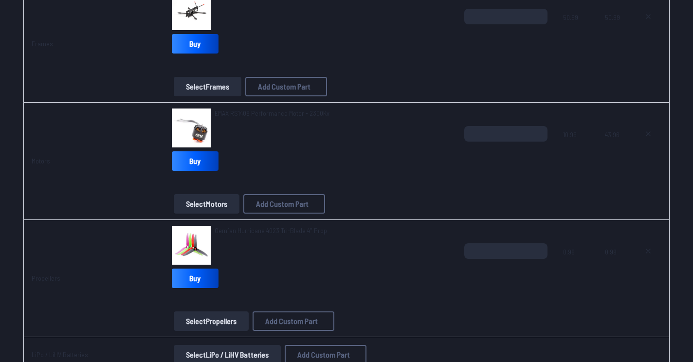
click at [405, 259] on div "Gemfan Hurricane 4023 Tri-Blade 4" Prop" at bounding box center [310, 245] width 277 height 39
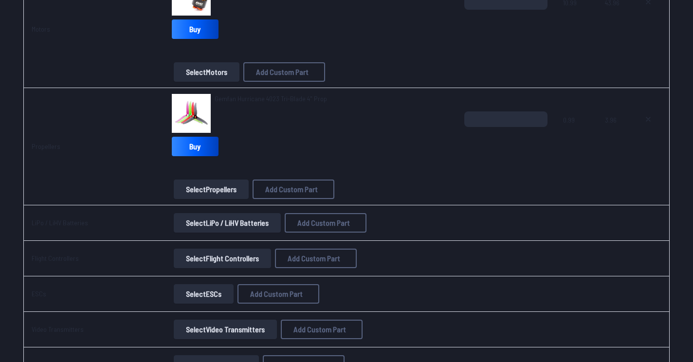
scroll to position [298, 0]
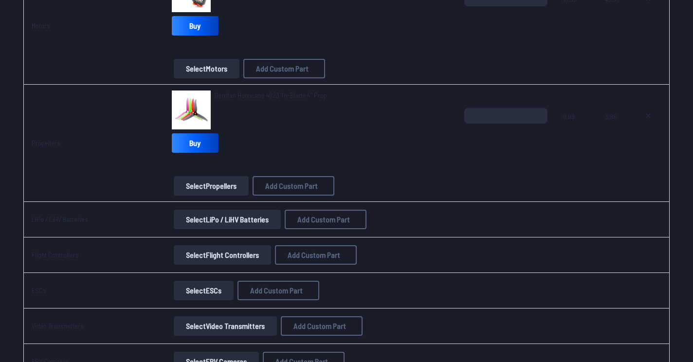
click at [251, 221] on button "Select LiPo / LiHV Batteries" at bounding box center [227, 219] width 107 height 19
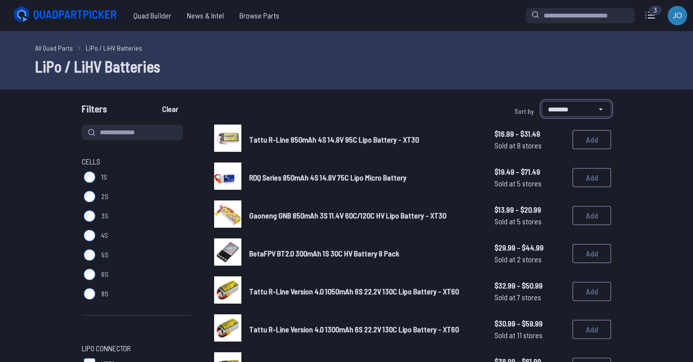
select select "*********"
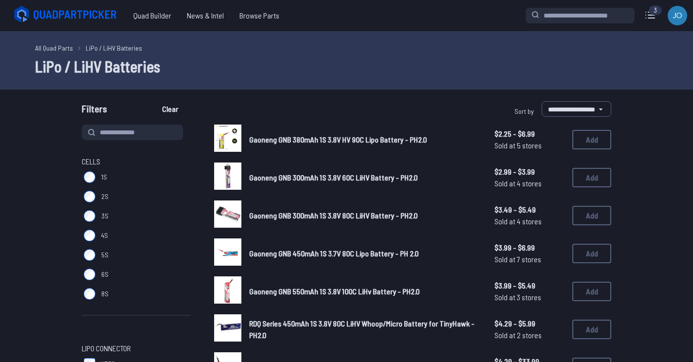
click at [235, 137] on img at bounding box center [227, 138] width 27 height 27
select select "*********"
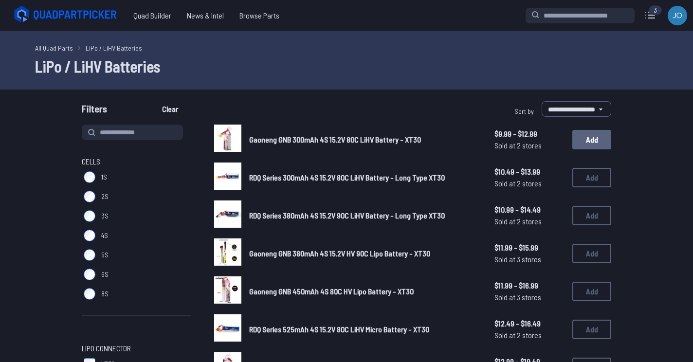
click at [584, 138] on button "Add" at bounding box center [591, 139] width 39 height 19
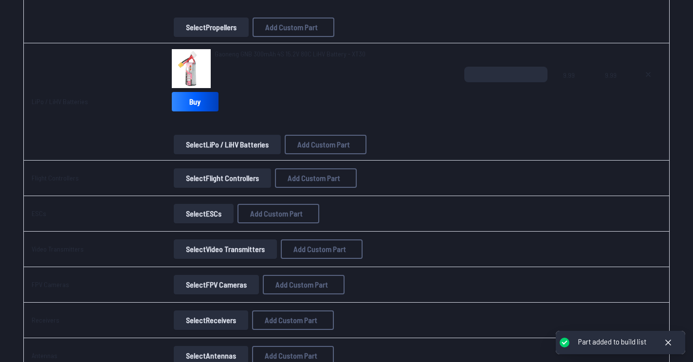
scroll to position [457, 0]
click at [247, 182] on button "Select Flight Controllers" at bounding box center [222, 177] width 97 height 19
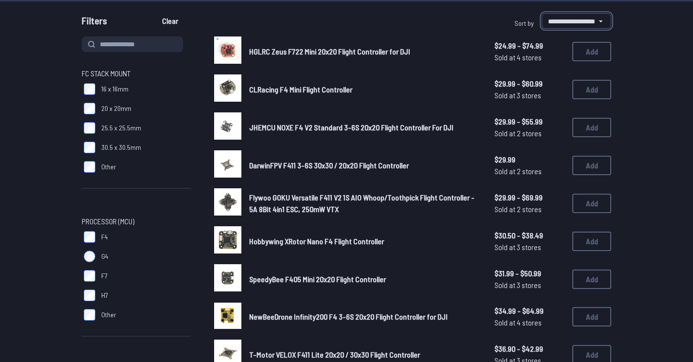
scroll to position [90, 0]
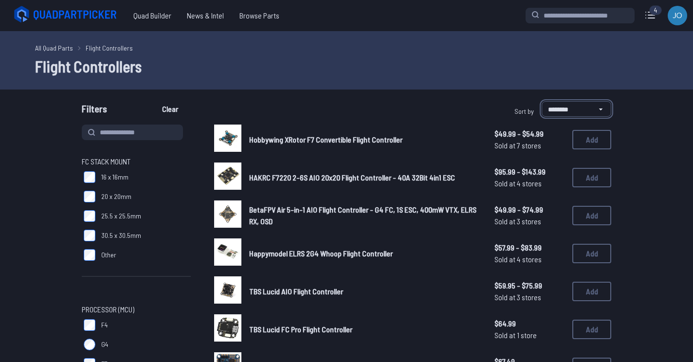
select select "*********"
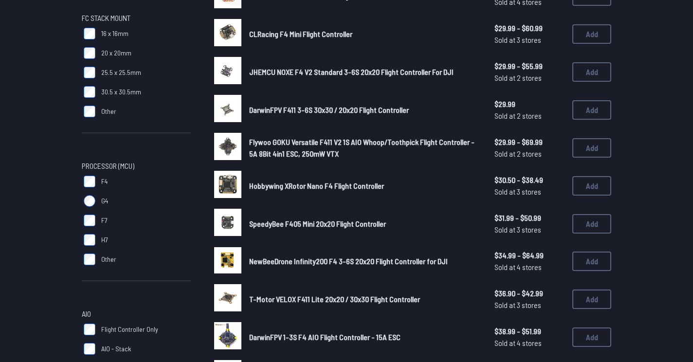
scroll to position [144, 0]
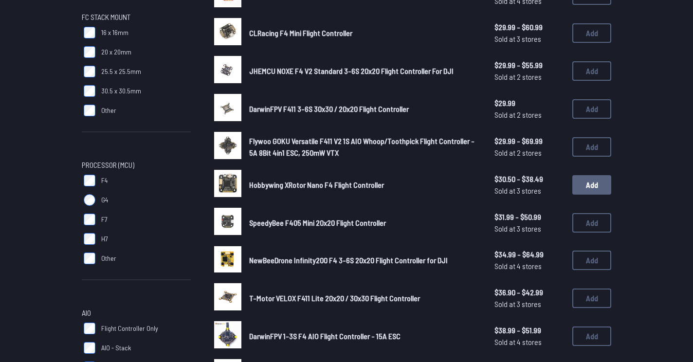
click at [586, 183] on button "Add" at bounding box center [591, 184] width 39 height 19
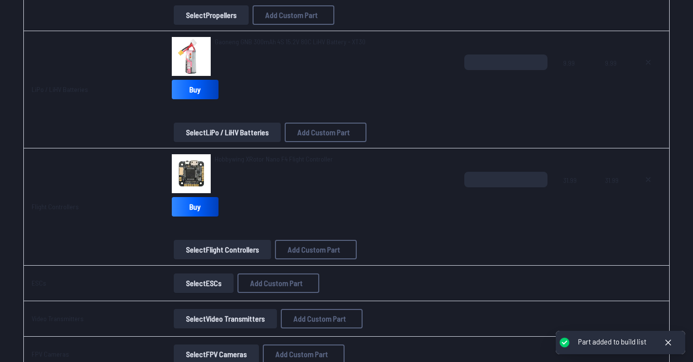
scroll to position [556, 0]
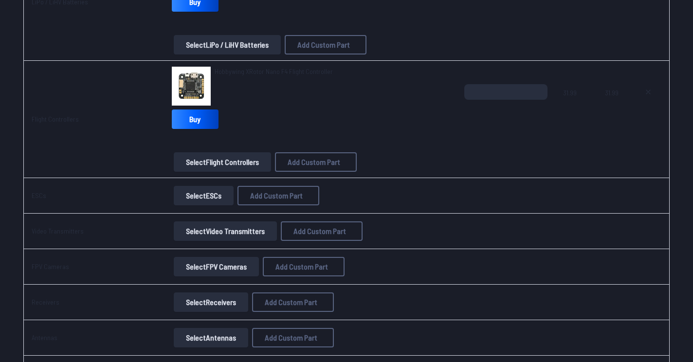
click at [205, 199] on button "Select ESCs" at bounding box center [204, 195] width 60 height 19
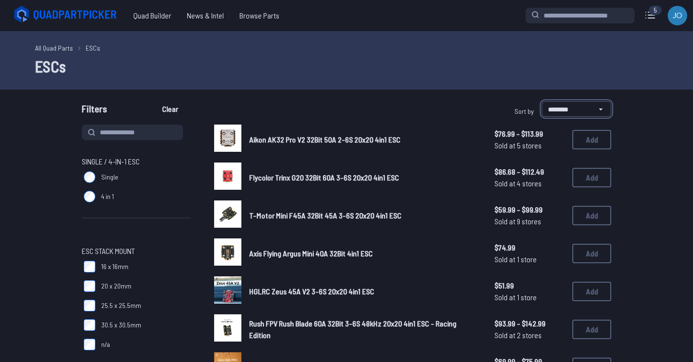
select select "*********"
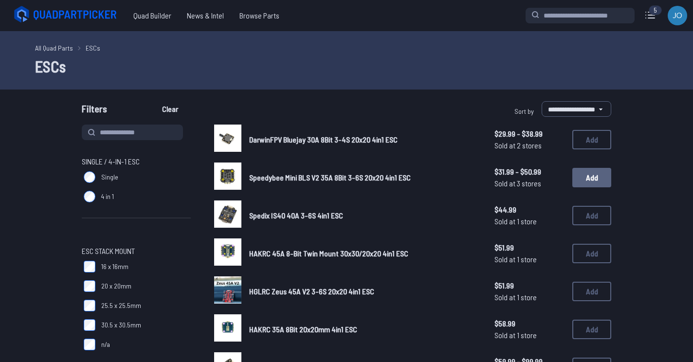
click at [596, 177] on button "Add" at bounding box center [591, 177] width 39 height 19
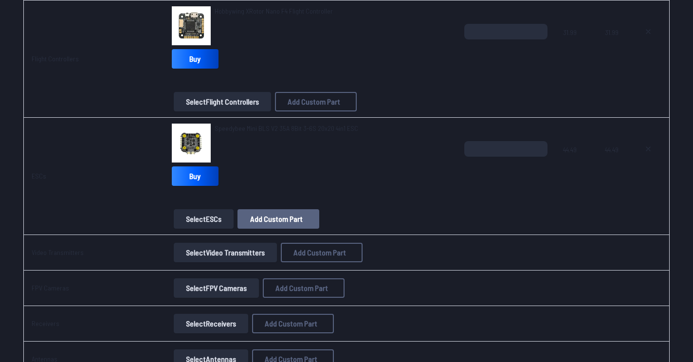
scroll to position [625, 0]
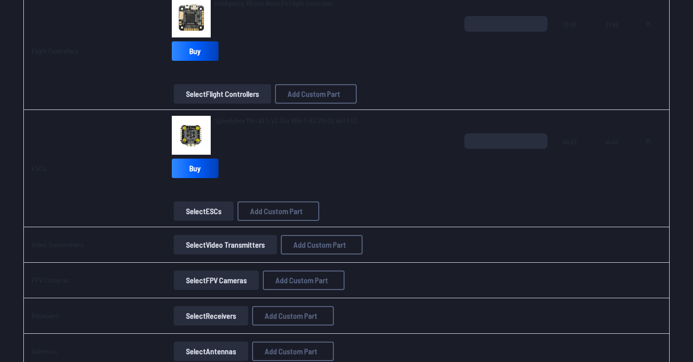
click at [228, 241] on button "Select Video Transmitters" at bounding box center [225, 244] width 103 height 19
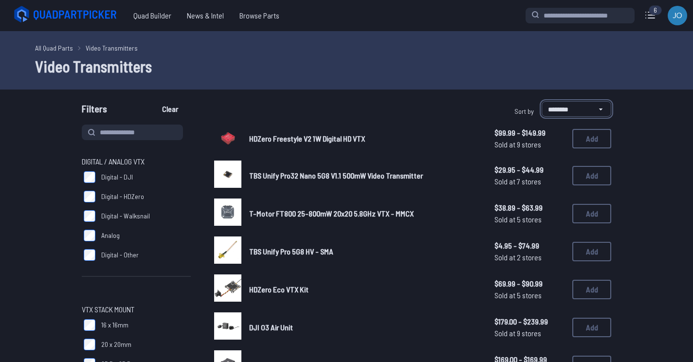
select select "*********"
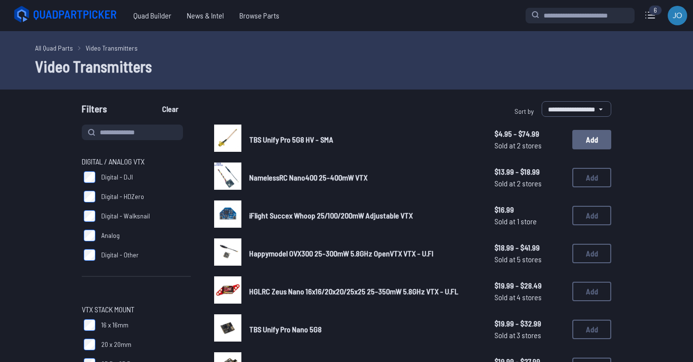
click at [589, 143] on button "Add" at bounding box center [591, 139] width 39 height 19
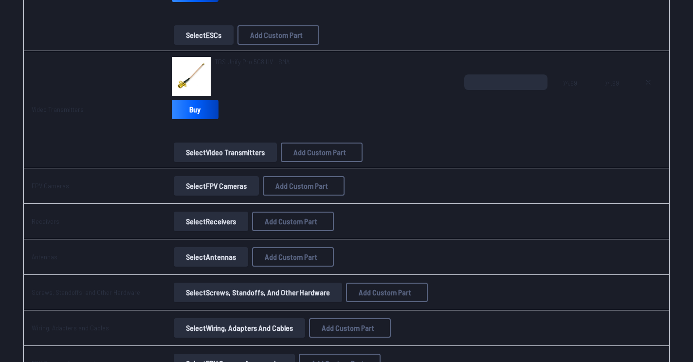
scroll to position [802, 0]
click at [197, 70] on img at bounding box center [191, 75] width 39 height 39
click at [226, 63] on span "TBS Unify Pro 5G8 HV - SMA" at bounding box center [252, 60] width 75 height 8
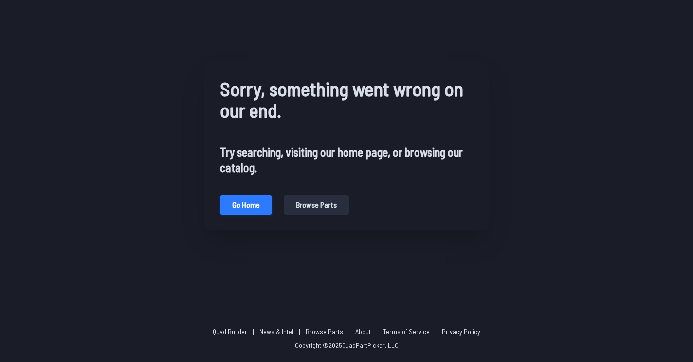
click at [250, 202] on button "Go home" at bounding box center [246, 204] width 52 height 19
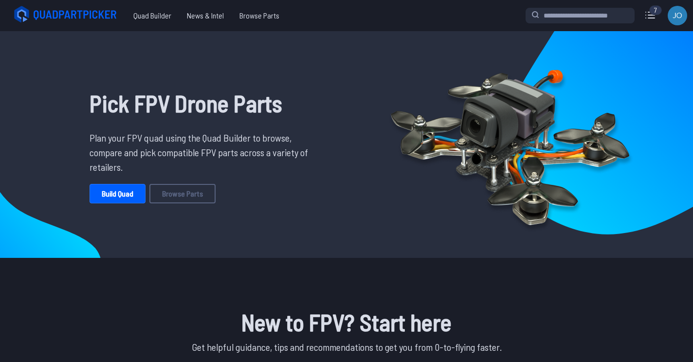
click at [655, 10] on div "7" at bounding box center [655, 10] width 13 height 10
click at [649, 11] on div "7" at bounding box center [655, 10] width 13 height 10
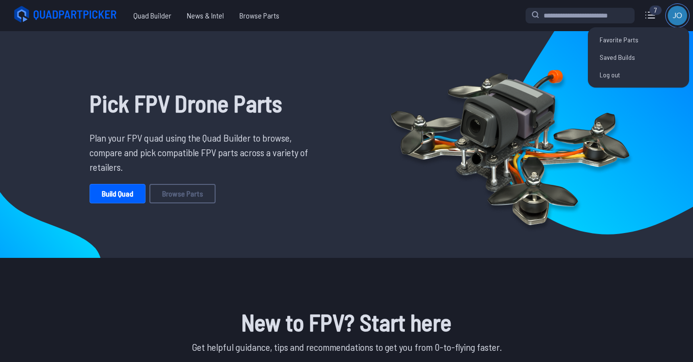
click at [682, 13] on img at bounding box center [676, 15] width 19 height 19
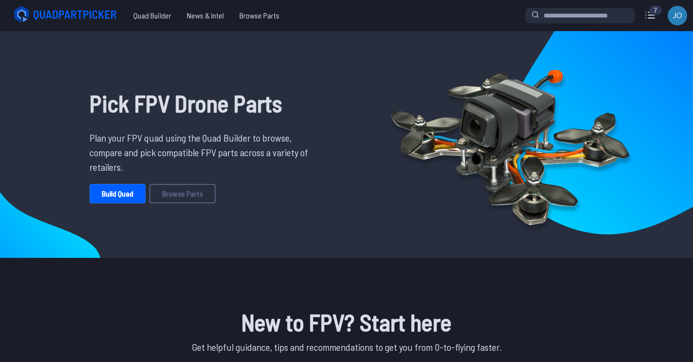
click at [658, 4] on div "7 Current Build Edit Build Video Transmitters TBS Unify Pro 5G8 HV - SMA $74.99…" at bounding box center [606, 15] width 163 height 23
click at [654, 9] on div "7" at bounding box center [655, 10] width 13 height 10
click at [129, 200] on link "Build Quad" at bounding box center [118, 193] width 56 height 19
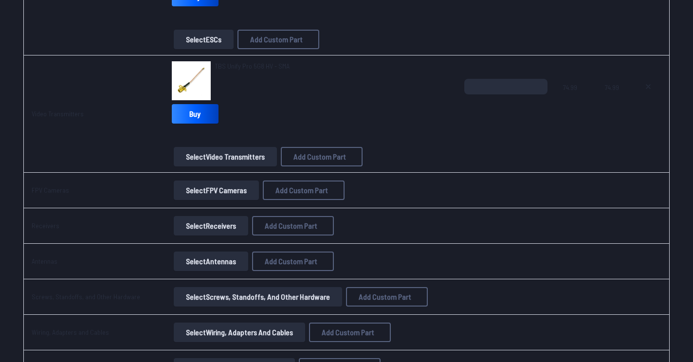
scroll to position [794, 0]
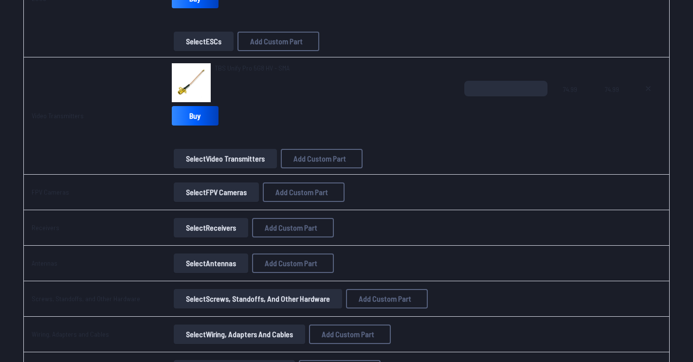
click at [652, 90] on button at bounding box center [648, 89] width 24 height 16
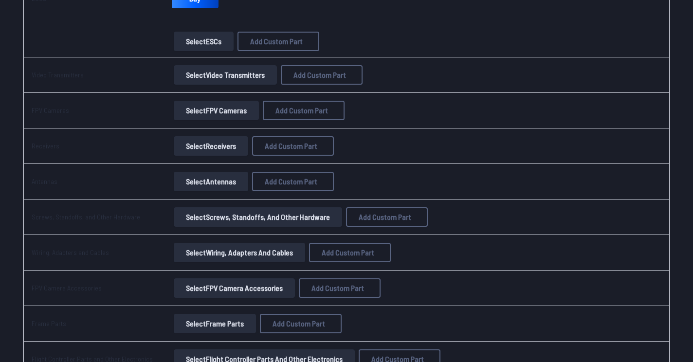
click at [224, 76] on button "Select Video Transmitters" at bounding box center [225, 74] width 103 height 19
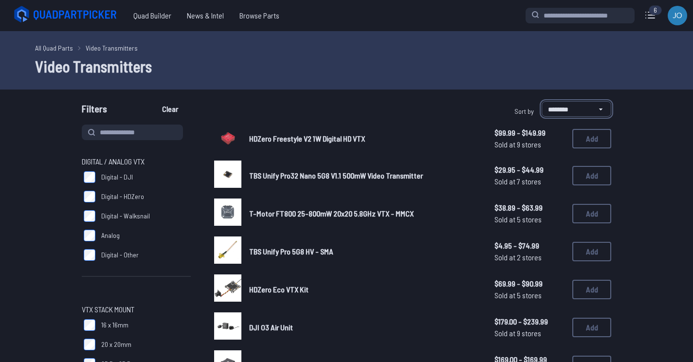
select select "*********"
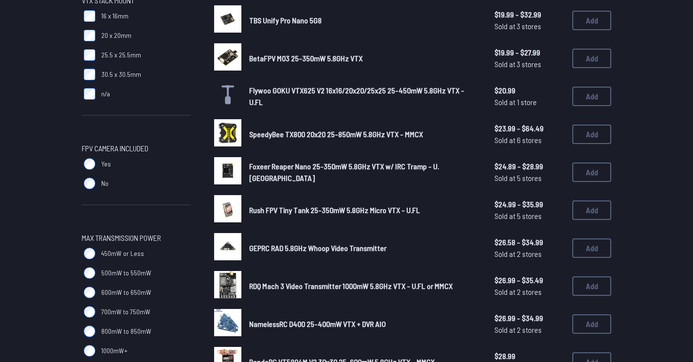
scroll to position [309, 0]
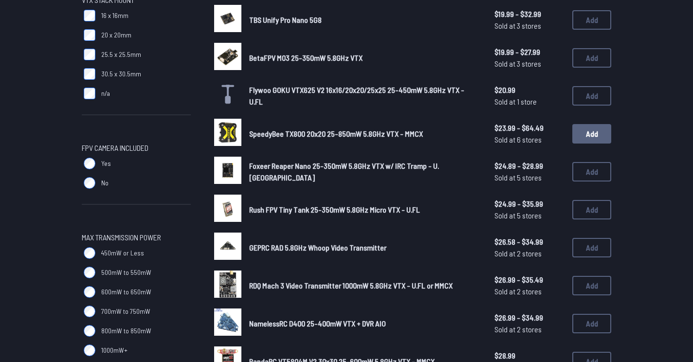
click at [591, 128] on button "Add" at bounding box center [591, 133] width 39 height 19
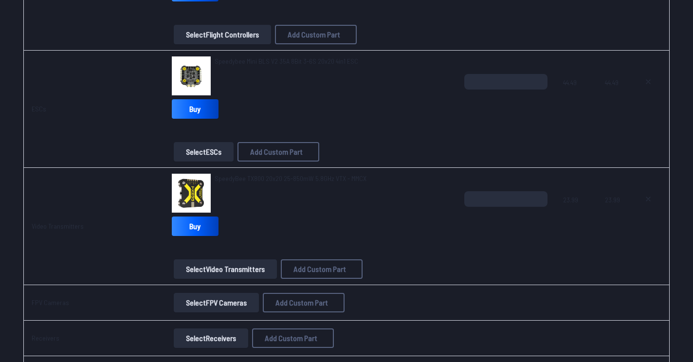
scroll to position [737, 0]
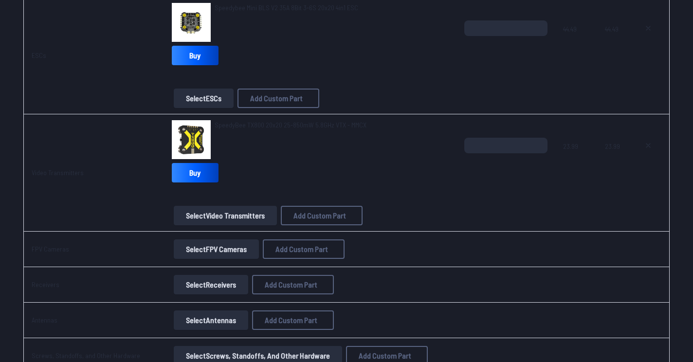
click at [208, 243] on button "Select FPV Cameras" at bounding box center [216, 248] width 85 height 19
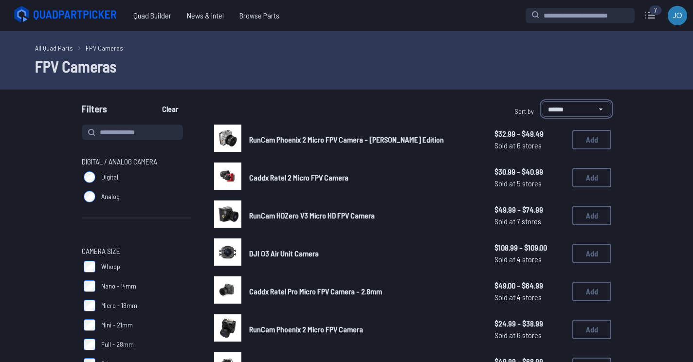
select select "*********"
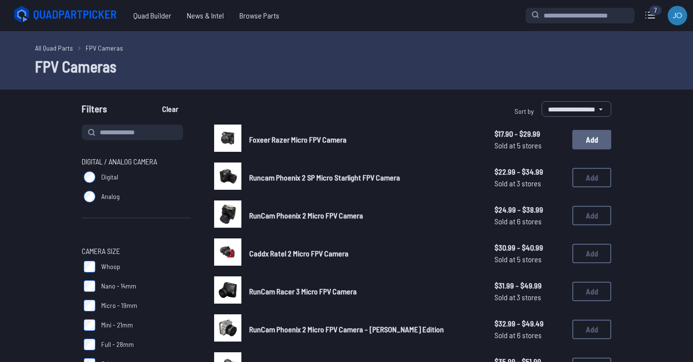
click at [587, 144] on button "Add" at bounding box center [591, 139] width 39 height 19
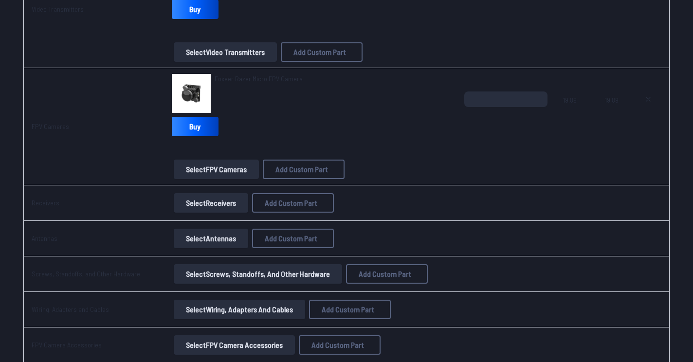
scroll to position [903, 0]
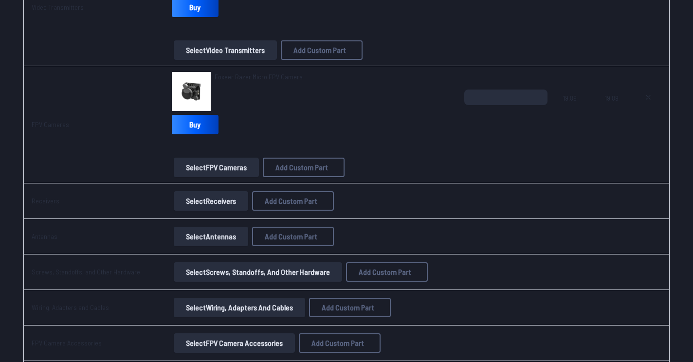
click at [202, 201] on button "Select Receivers" at bounding box center [211, 200] width 74 height 19
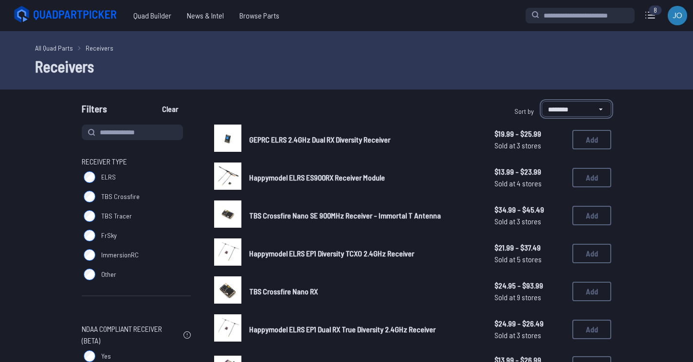
select select "*********"
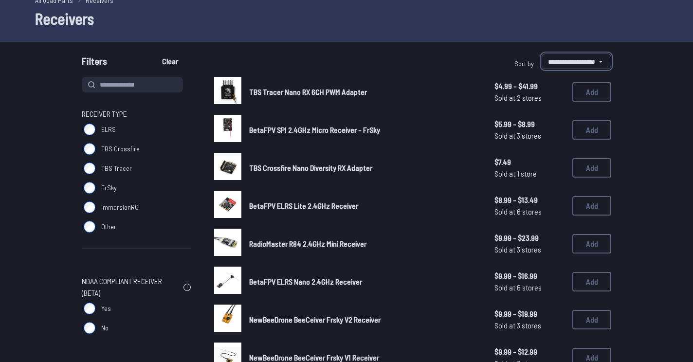
scroll to position [48, 0]
click at [594, 245] on button "Add" at bounding box center [591, 243] width 39 height 19
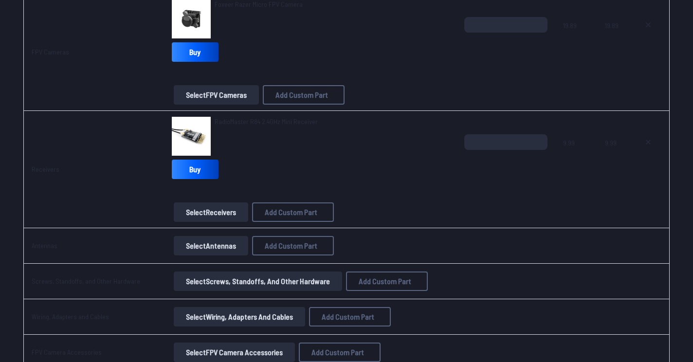
scroll to position [1026, 0]
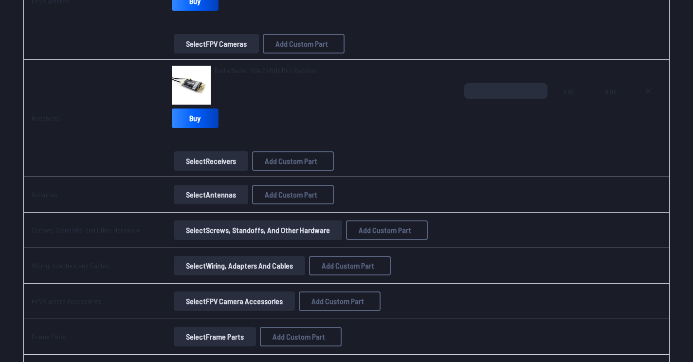
click at [204, 197] on button "Select Antennas" at bounding box center [211, 194] width 74 height 19
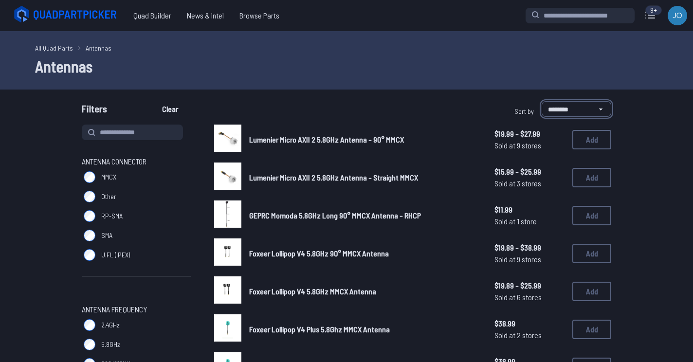
select select "*********"
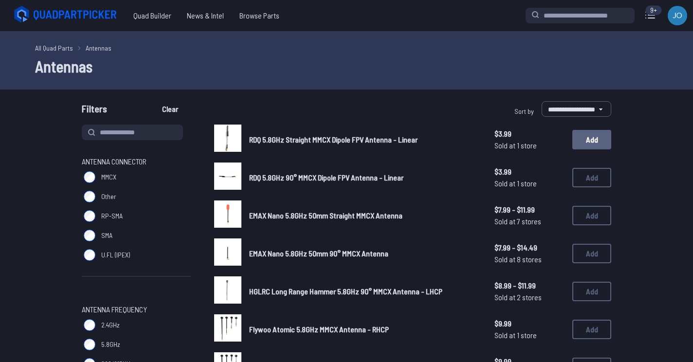
click at [586, 140] on button "Add" at bounding box center [591, 139] width 39 height 19
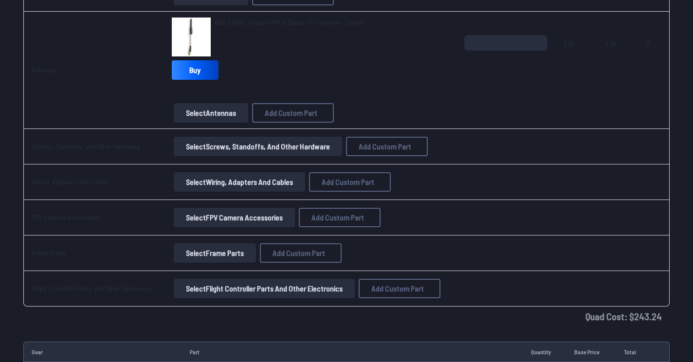
scroll to position [1195, 0]
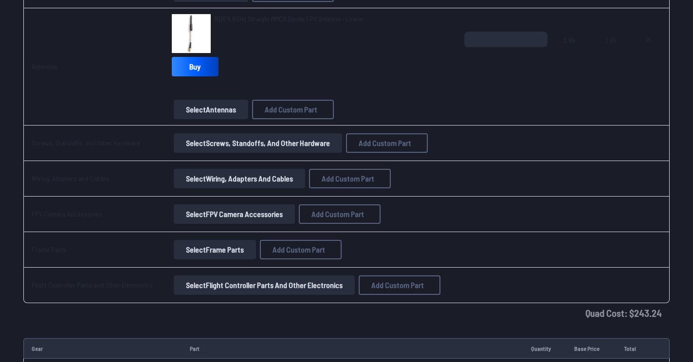
click at [227, 145] on button "Select Screws, Standoffs, and Other Hardware" at bounding box center [258, 142] width 168 height 19
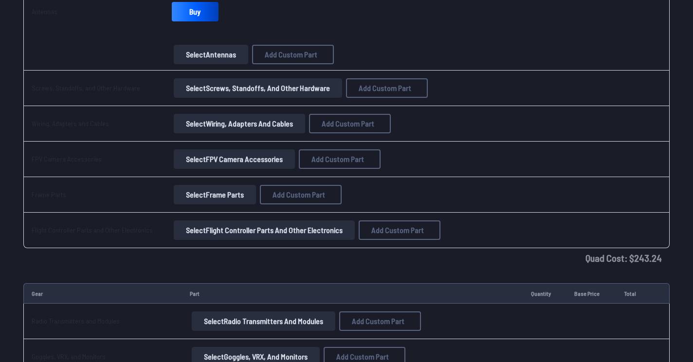
scroll to position [1253, 0]
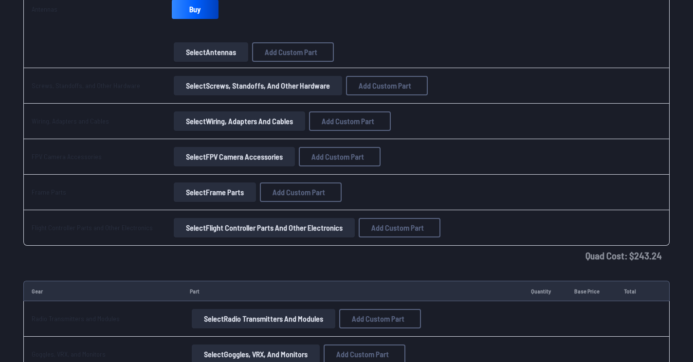
click at [199, 193] on button "Select Frame Parts" at bounding box center [215, 191] width 82 height 19
